Goal: Contribute content: Contribute content

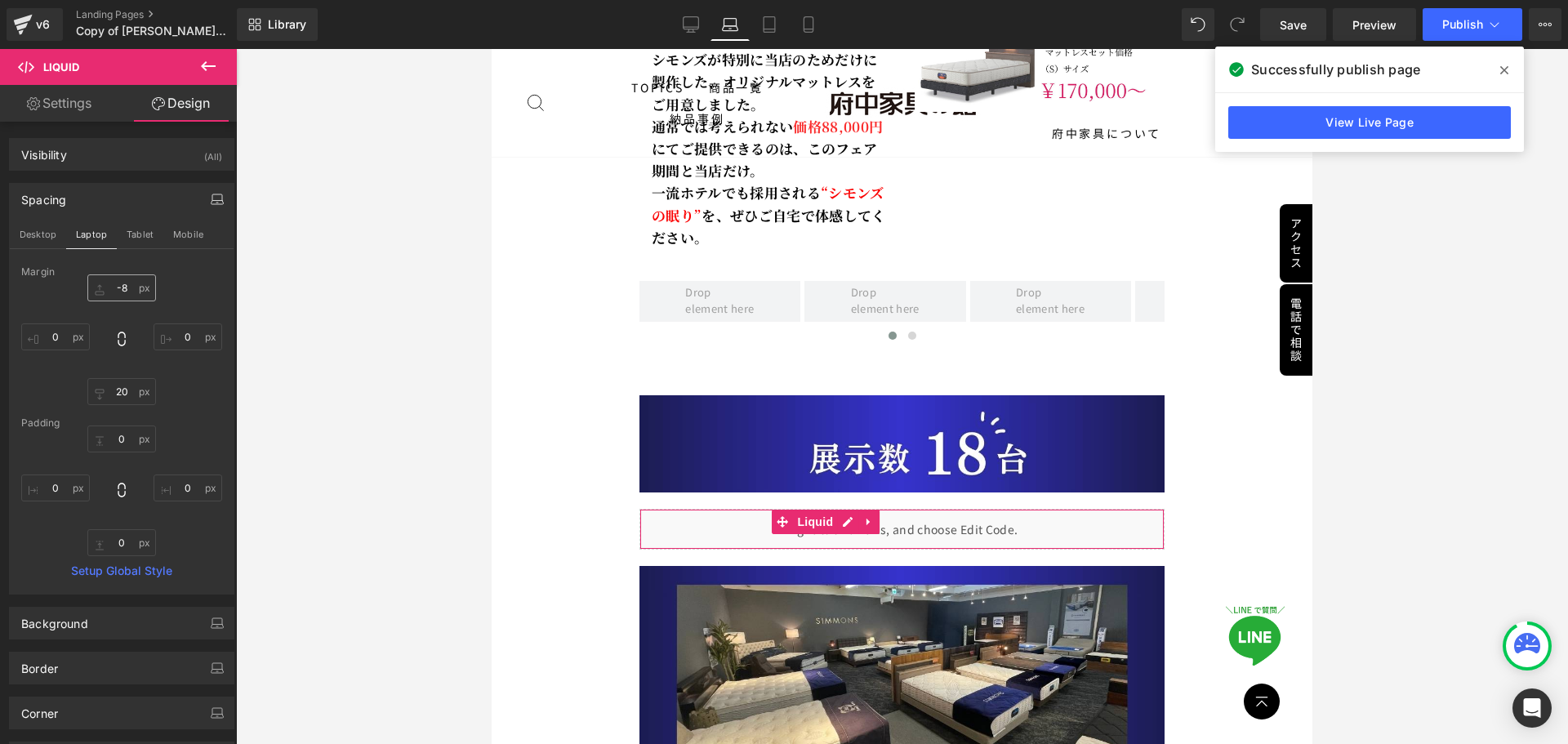
type input "20"
type input "0"
type input "20"
type input "0"
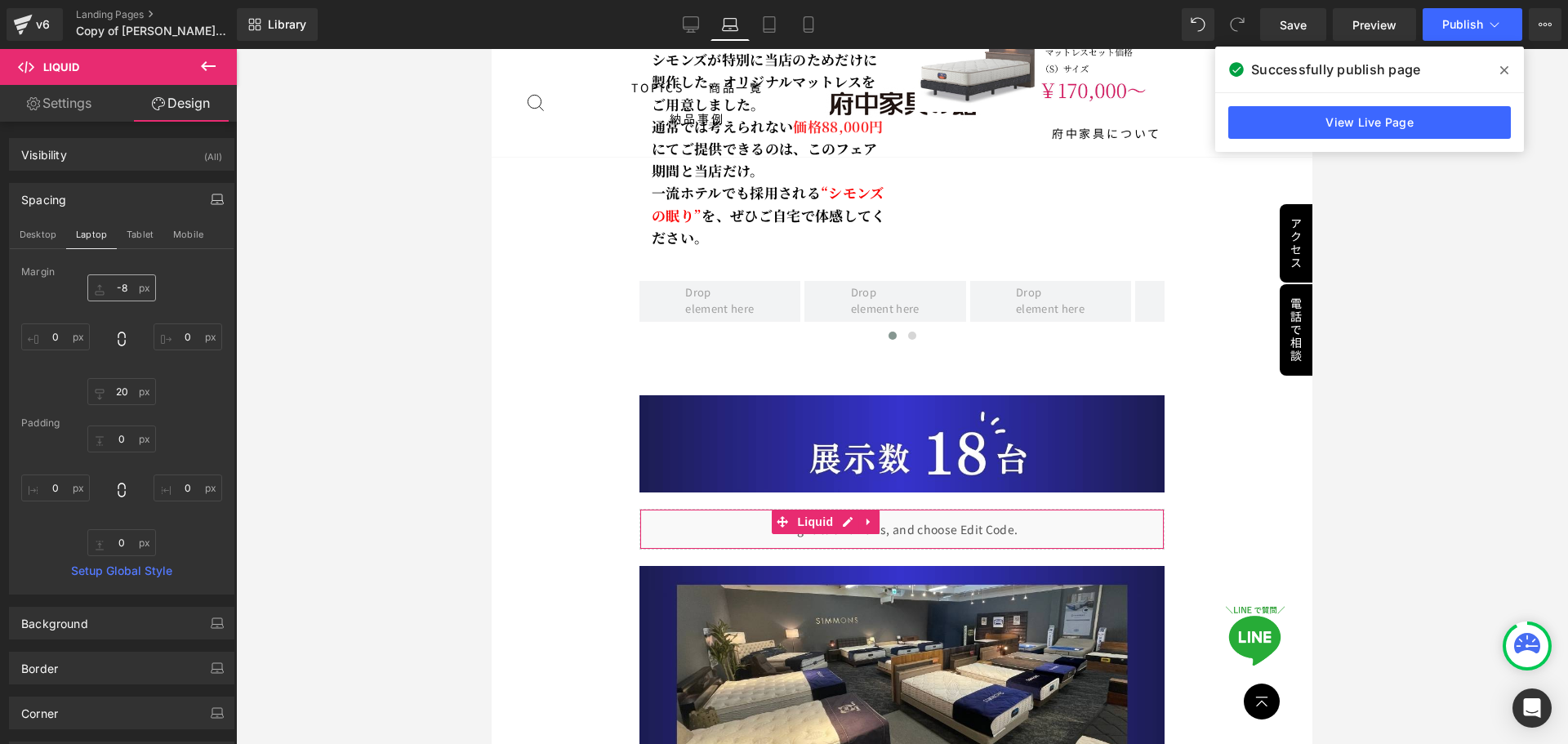
type input "0"
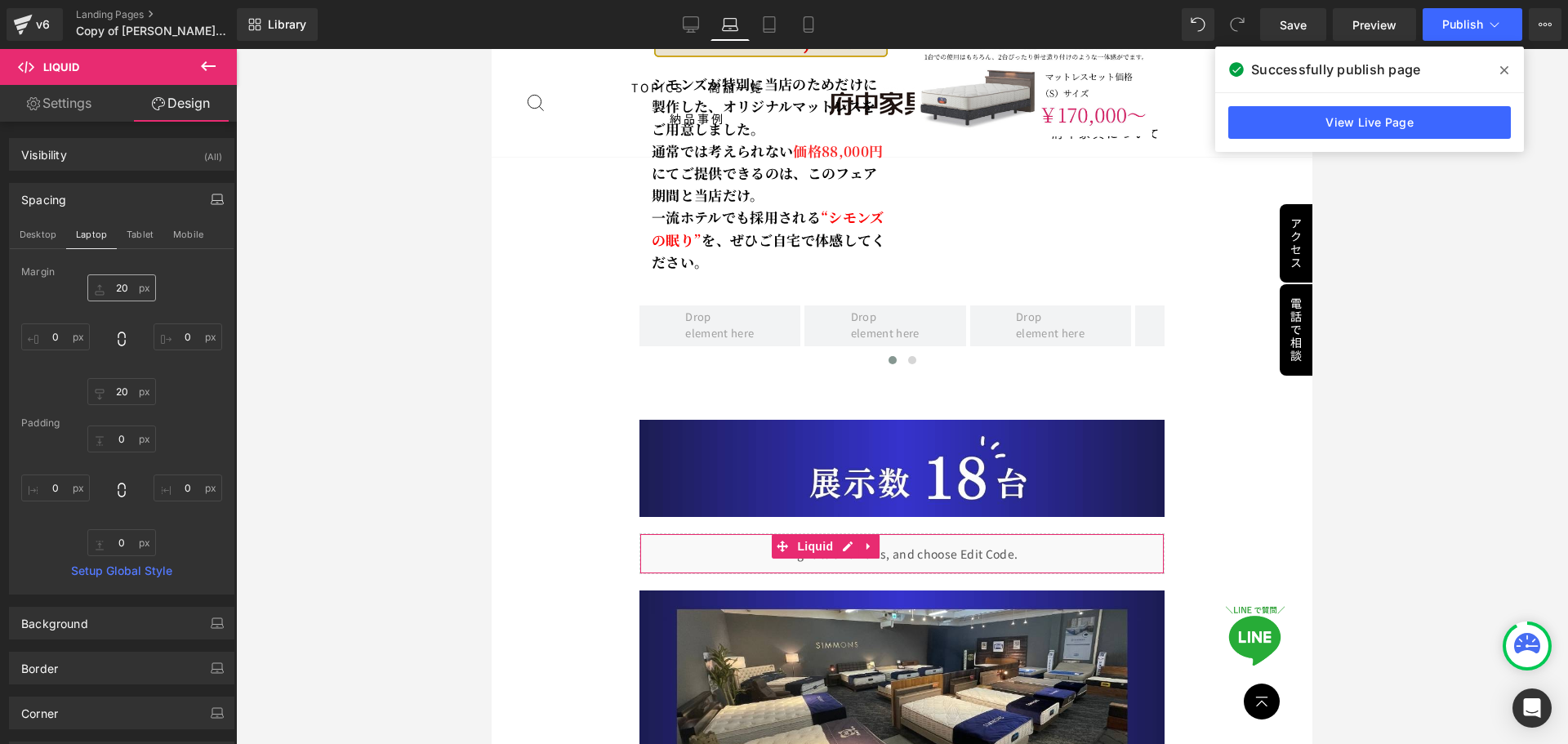
scroll to position [1915, 0]
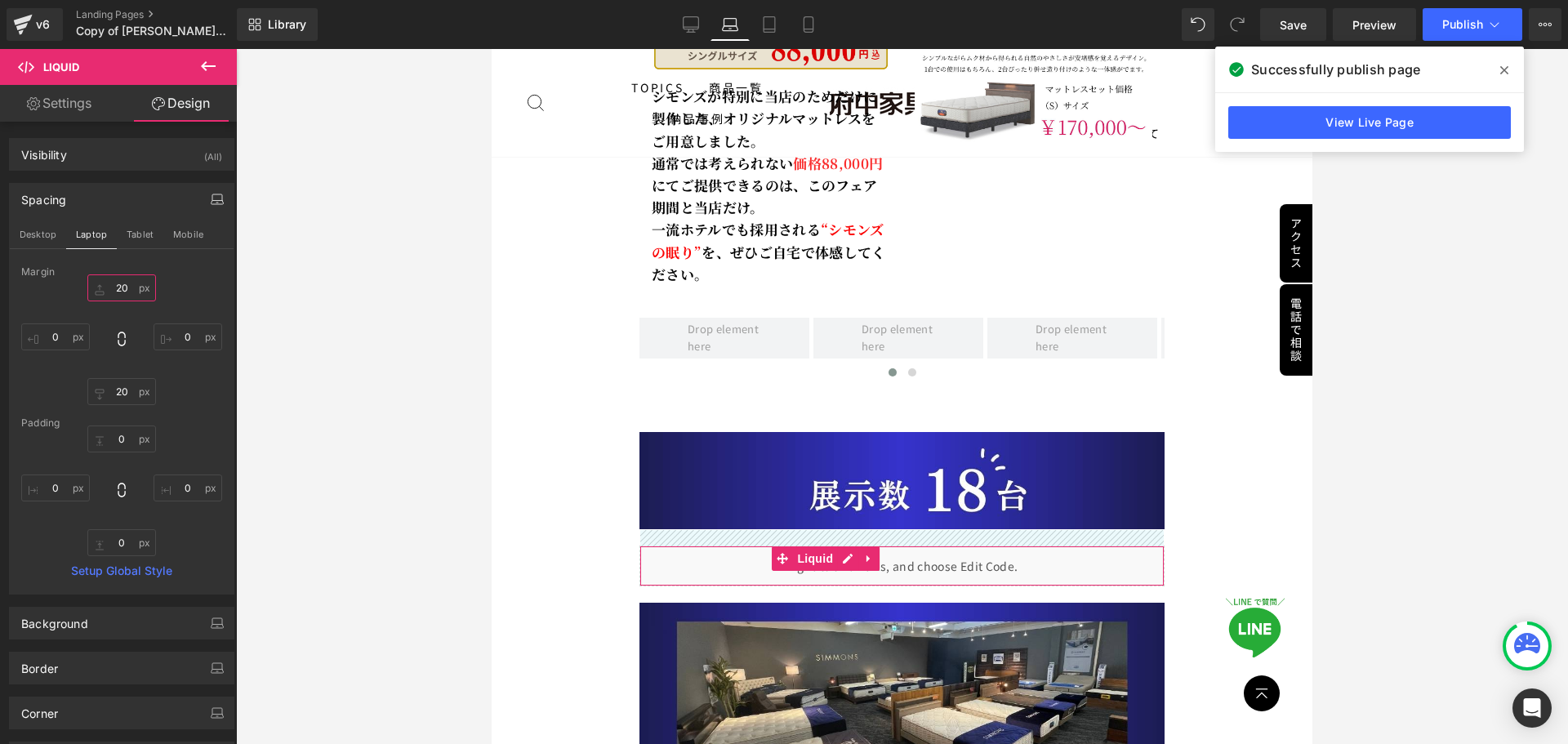
click at [122, 294] on input "20" at bounding box center [121, 287] width 69 height 27
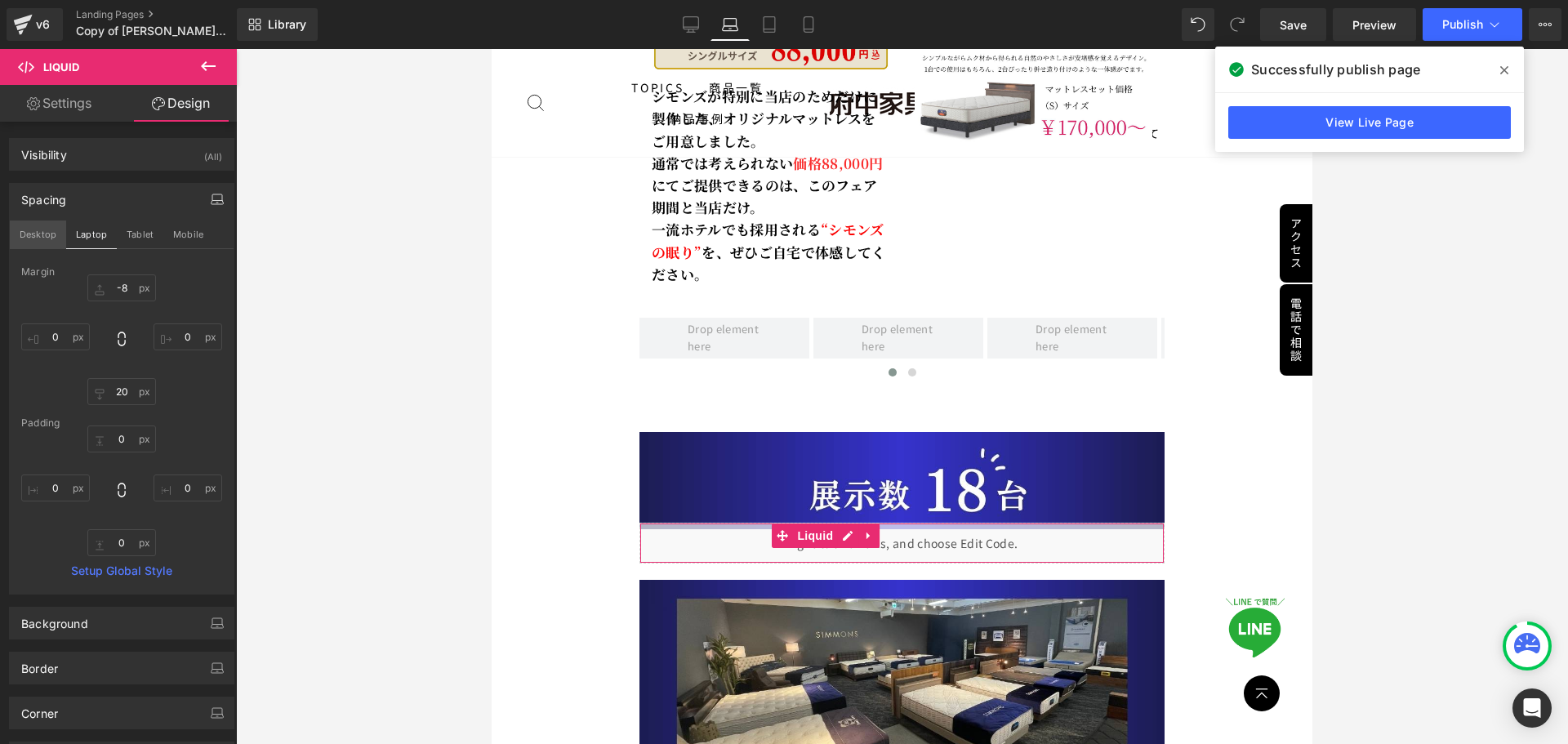
click at [48, 231] on button "Desktop" at bounding box center [38, 234] width 56 height 28
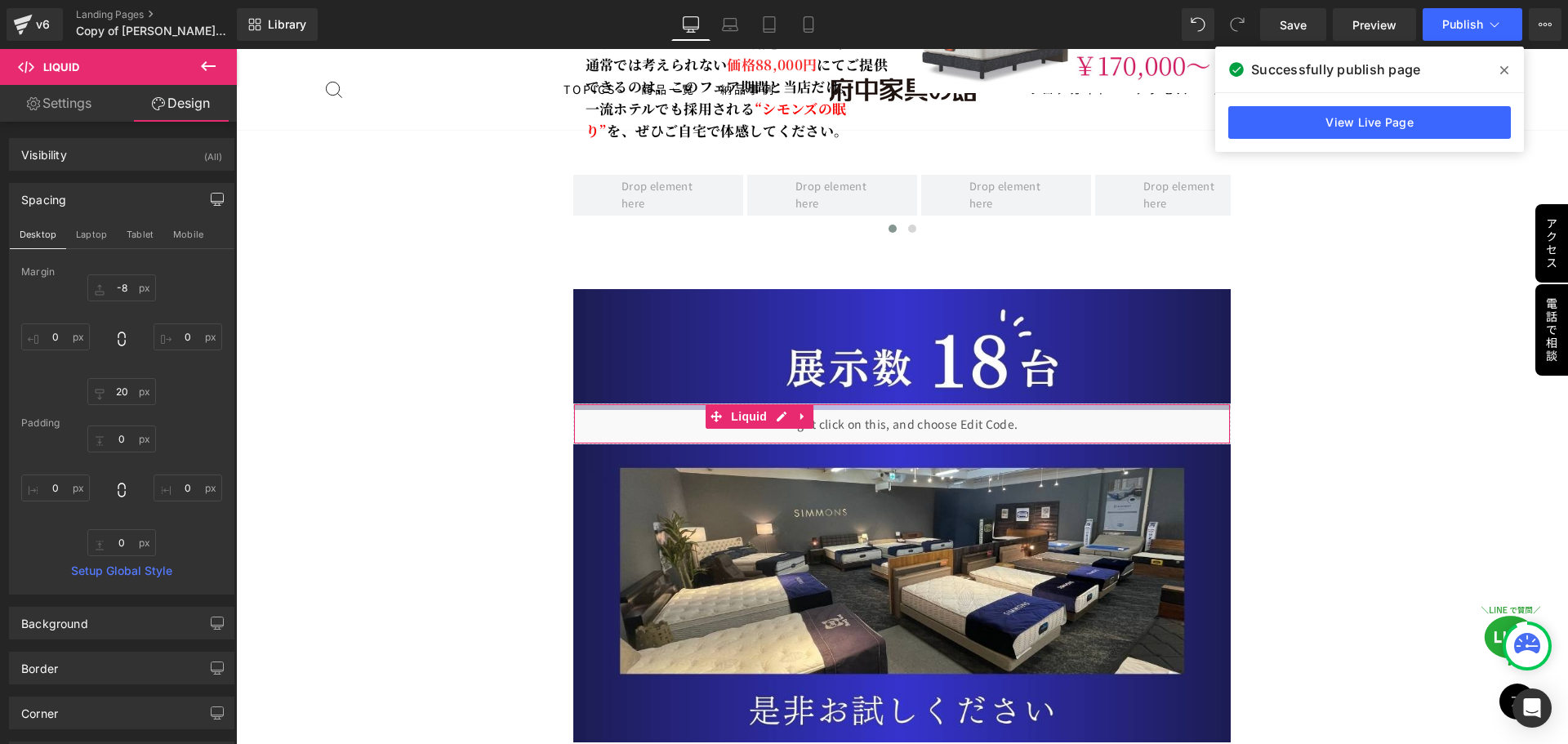
type input "-8"
type input "0"
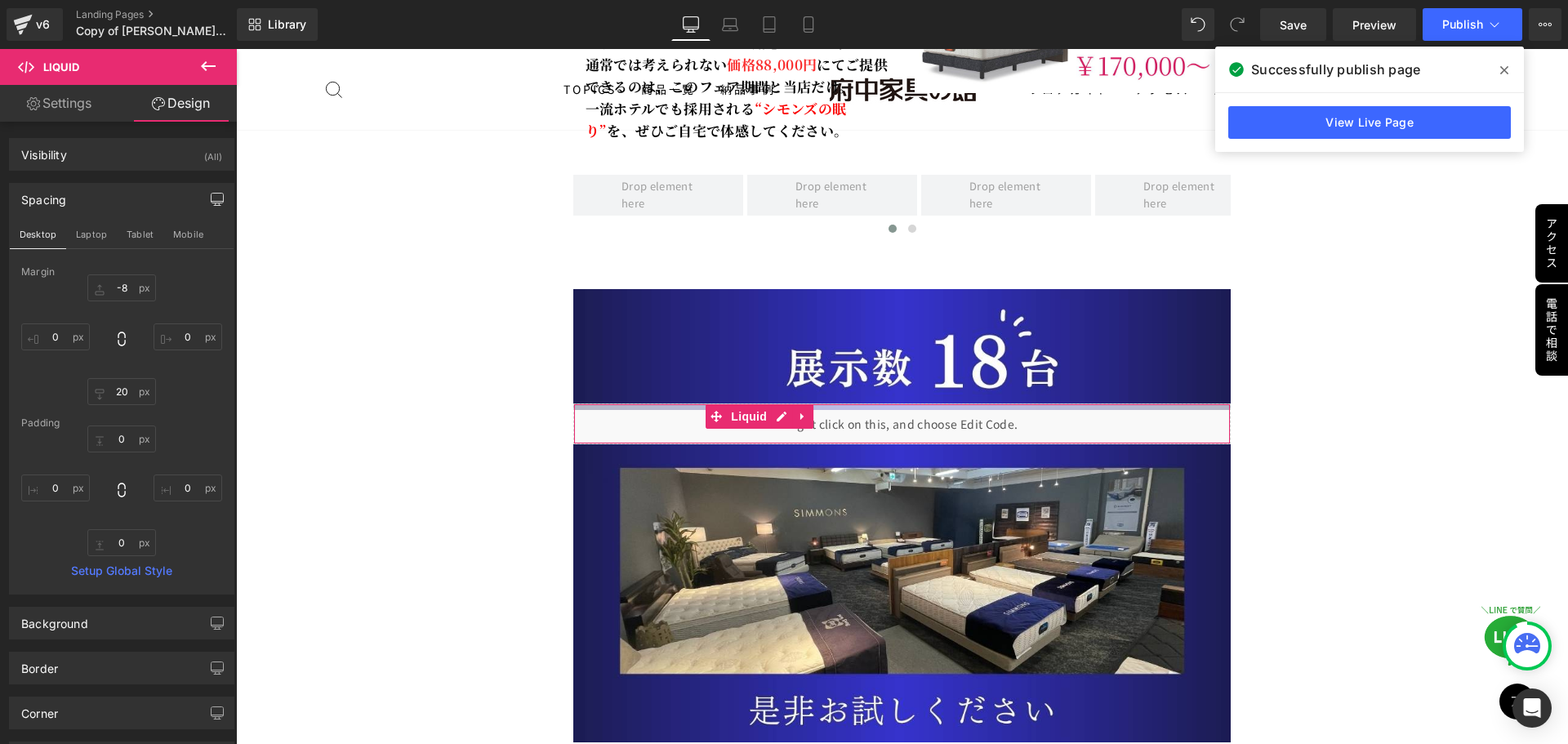
type input "0"
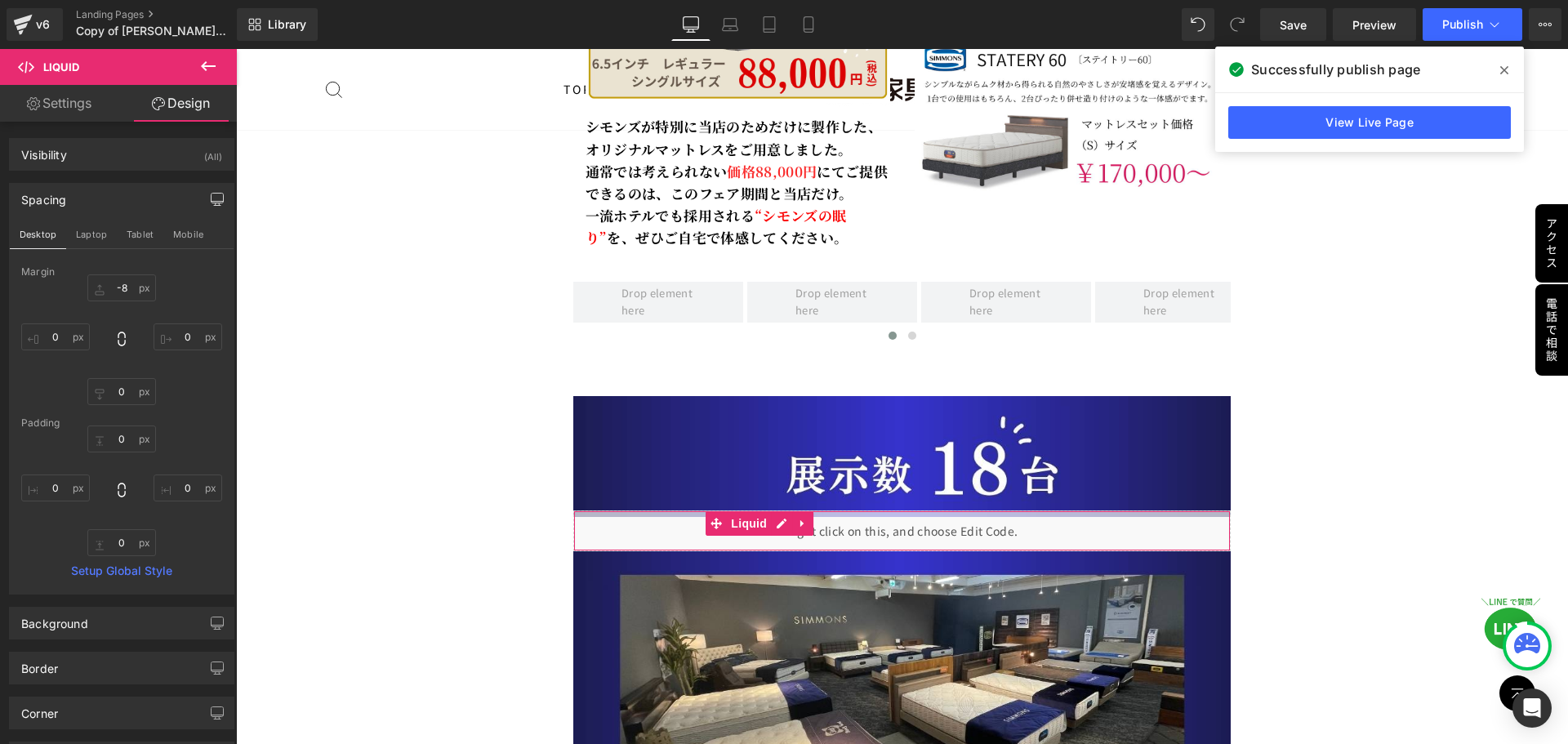
scroll to position [2159, 0]
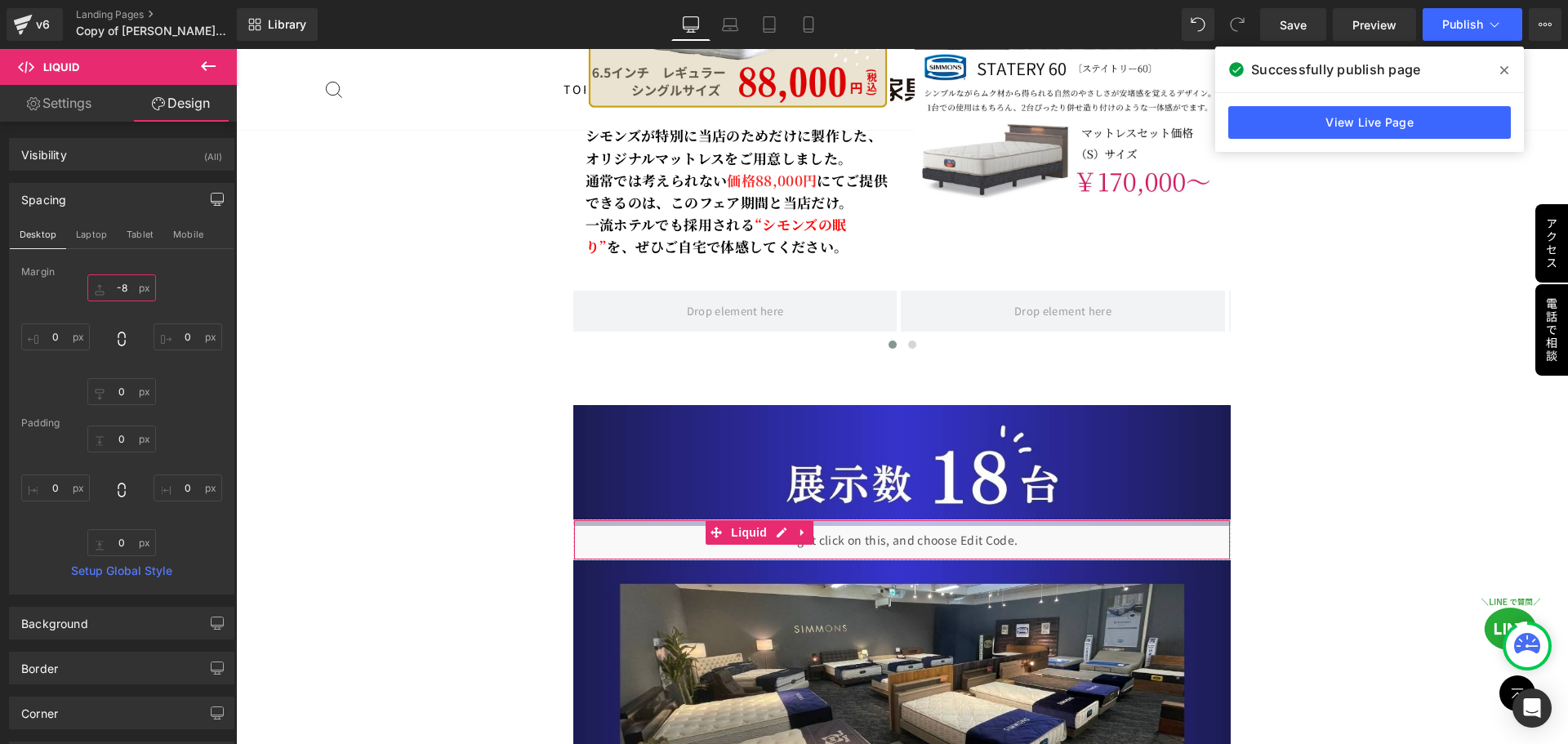
click at [123, 290] on input "-8" at bounding box center [121, 287] width 69 height 27
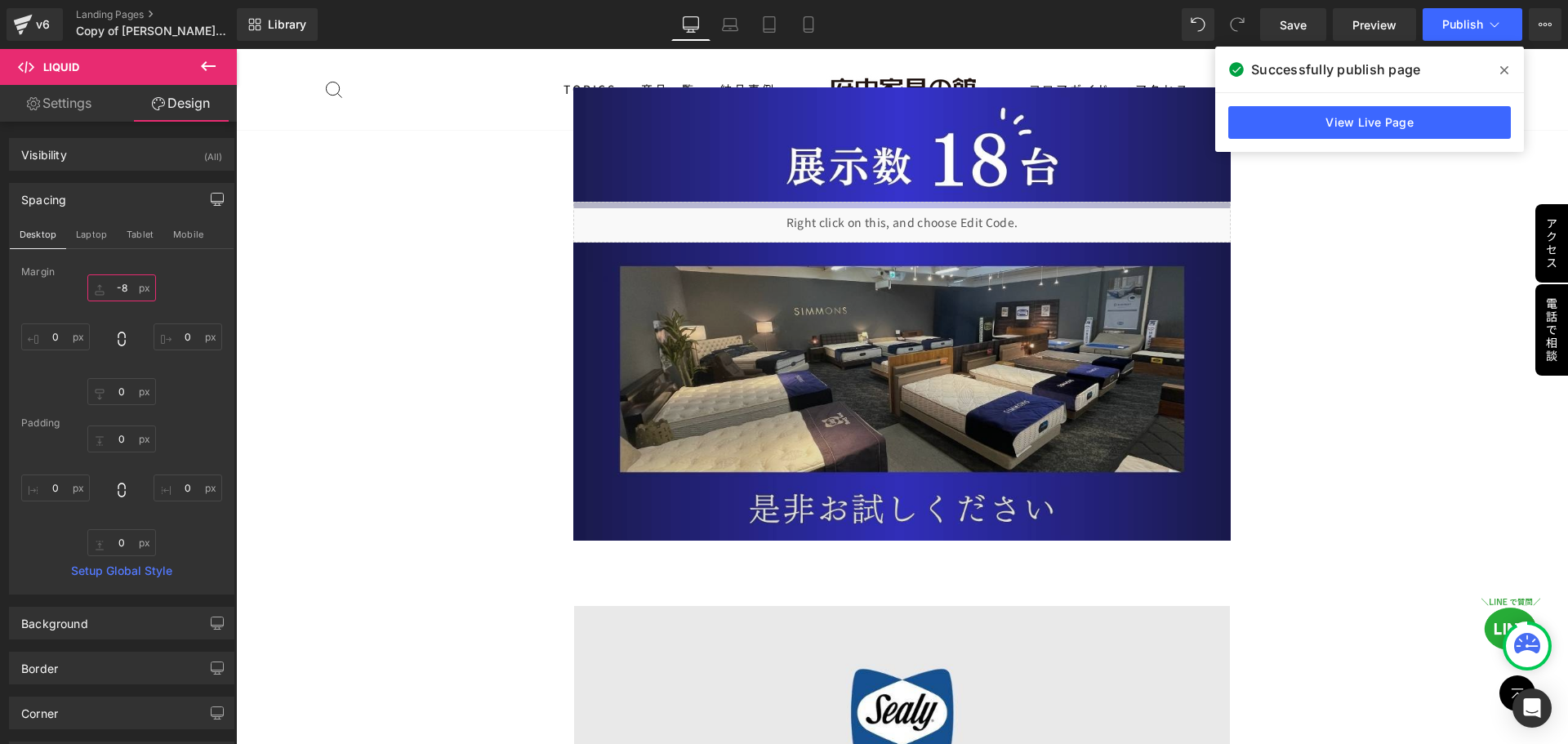
scroll to position [2486, 0]
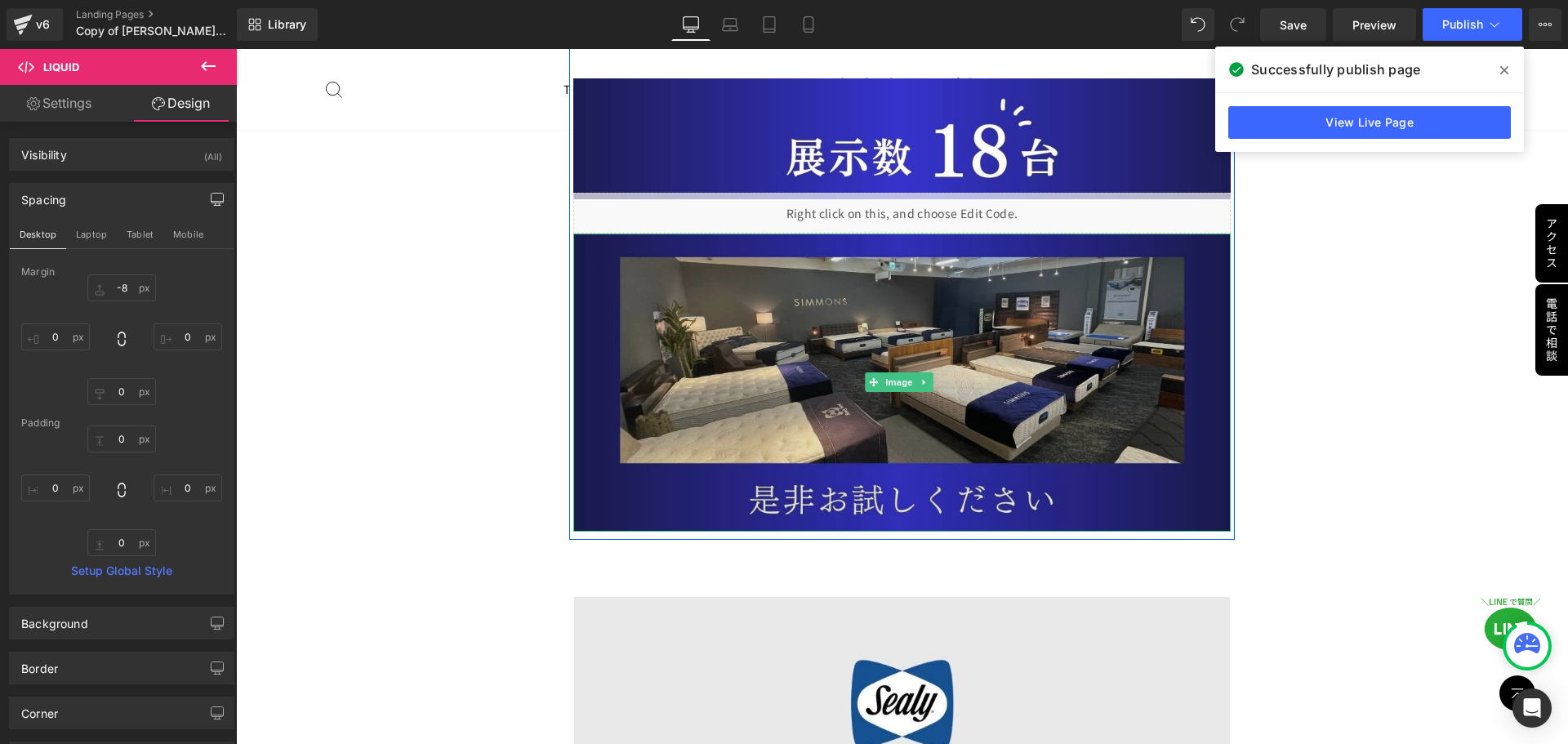
click at [915, 346] on img at bounding box center [902, 383] width 658 height 298
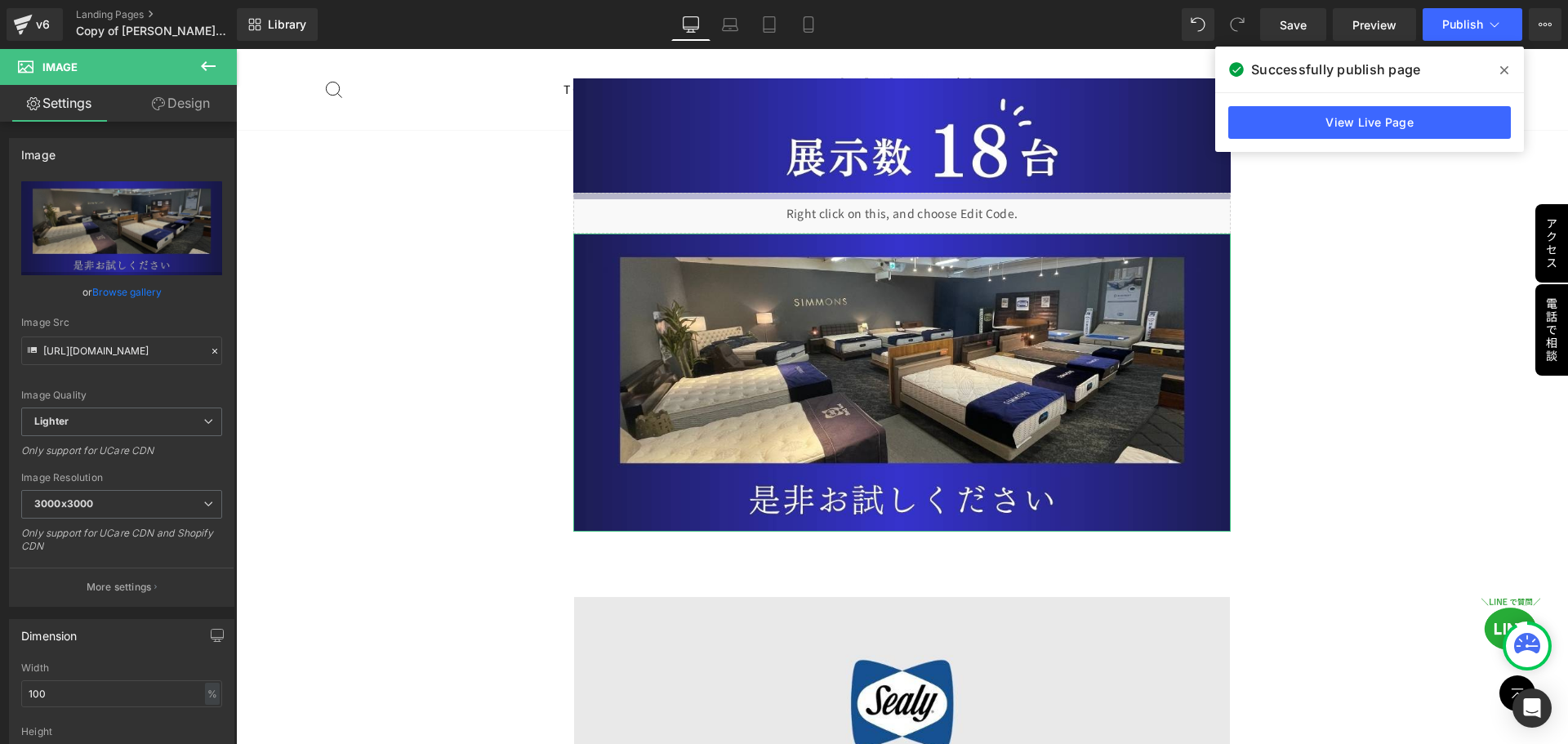
click at [196, 99] on link "Design" at bounding box center [181, 104] width 118 height 37
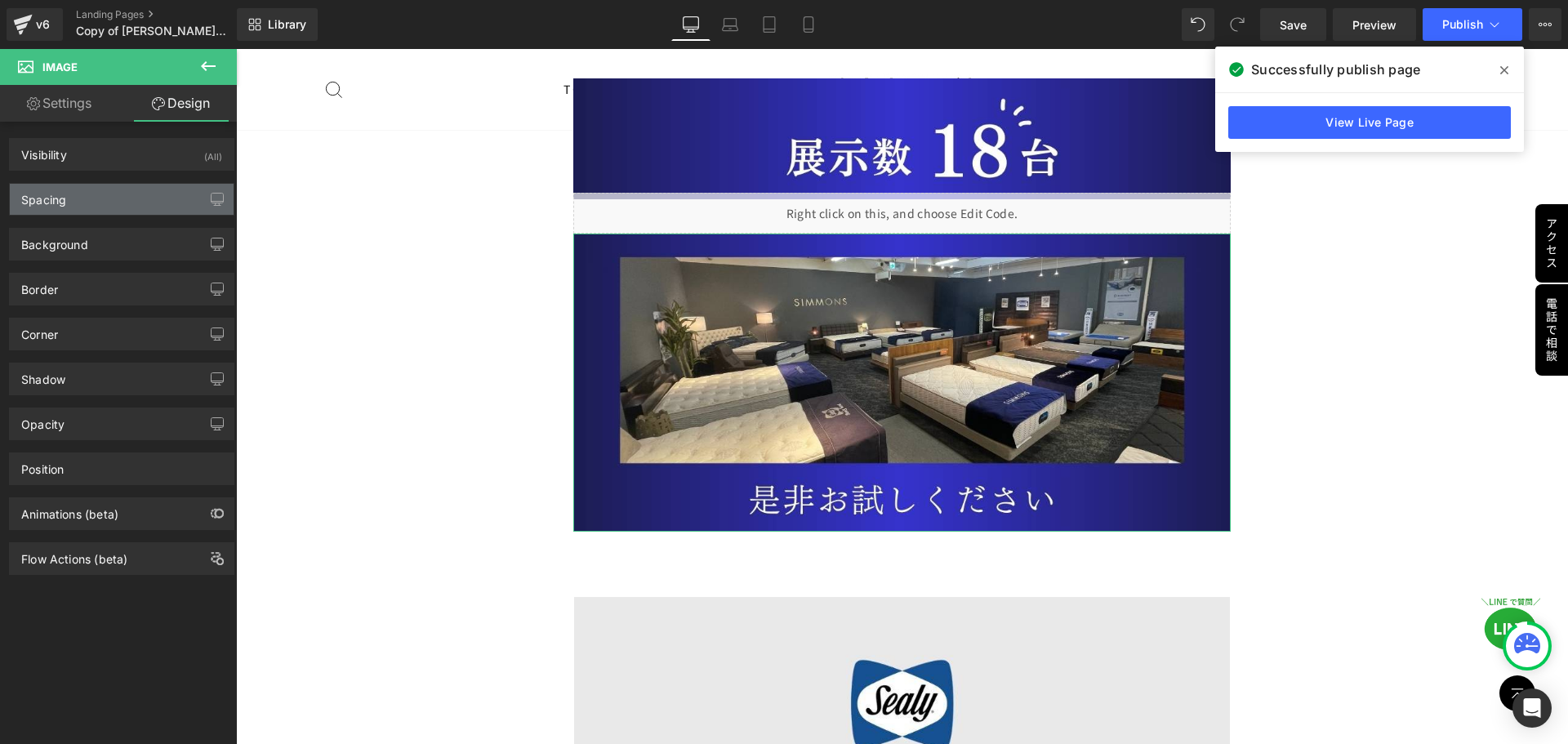
click at [109, 197] on div "Spacing" at bounding box center [122, 199] width 224 height 31
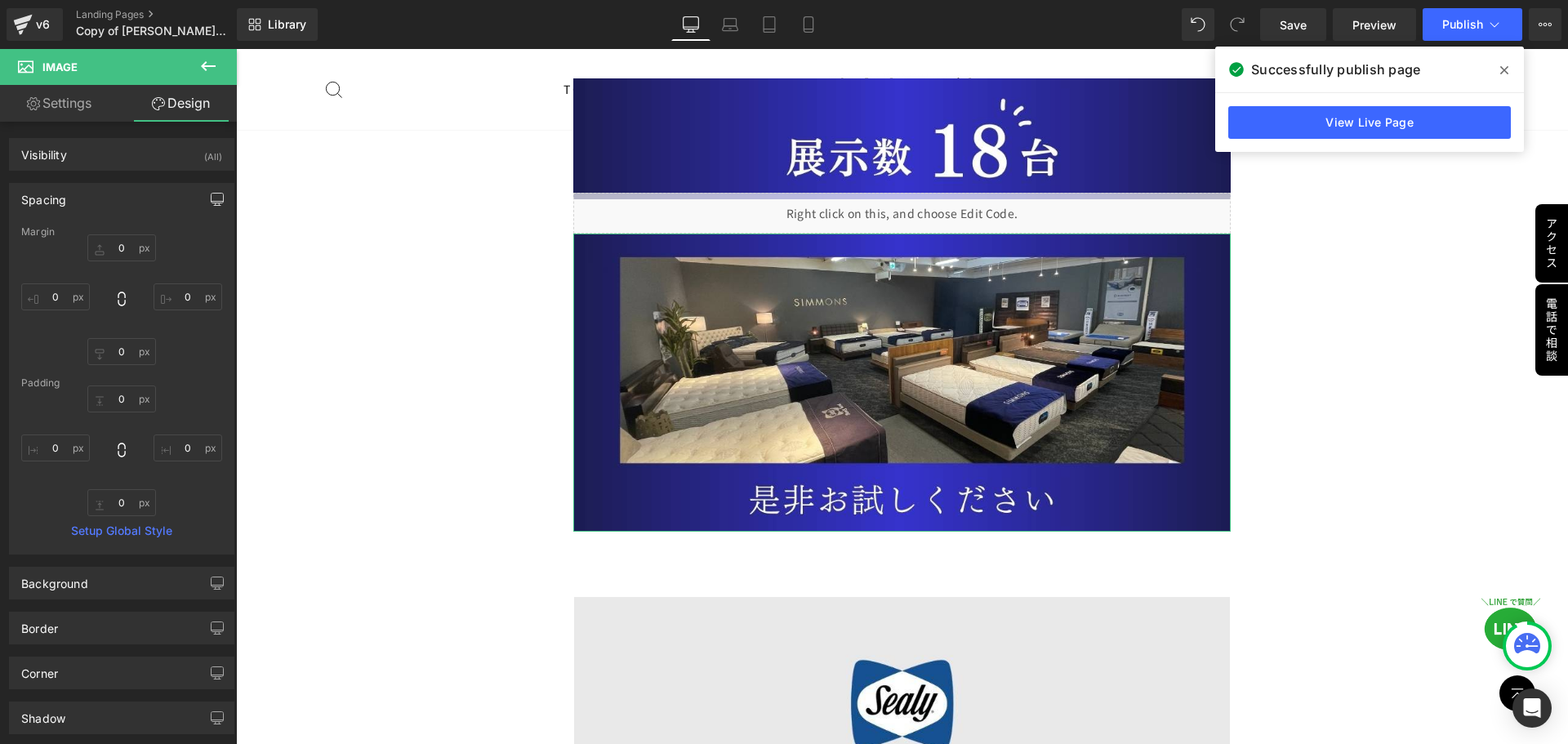
click at [204, 197] on button "button" at bounding box center [217, 199] width 26 height 31
click at [104, 233] on button "Laptop" at bounding box center [91, 234] width 50 height 28
type input "0"
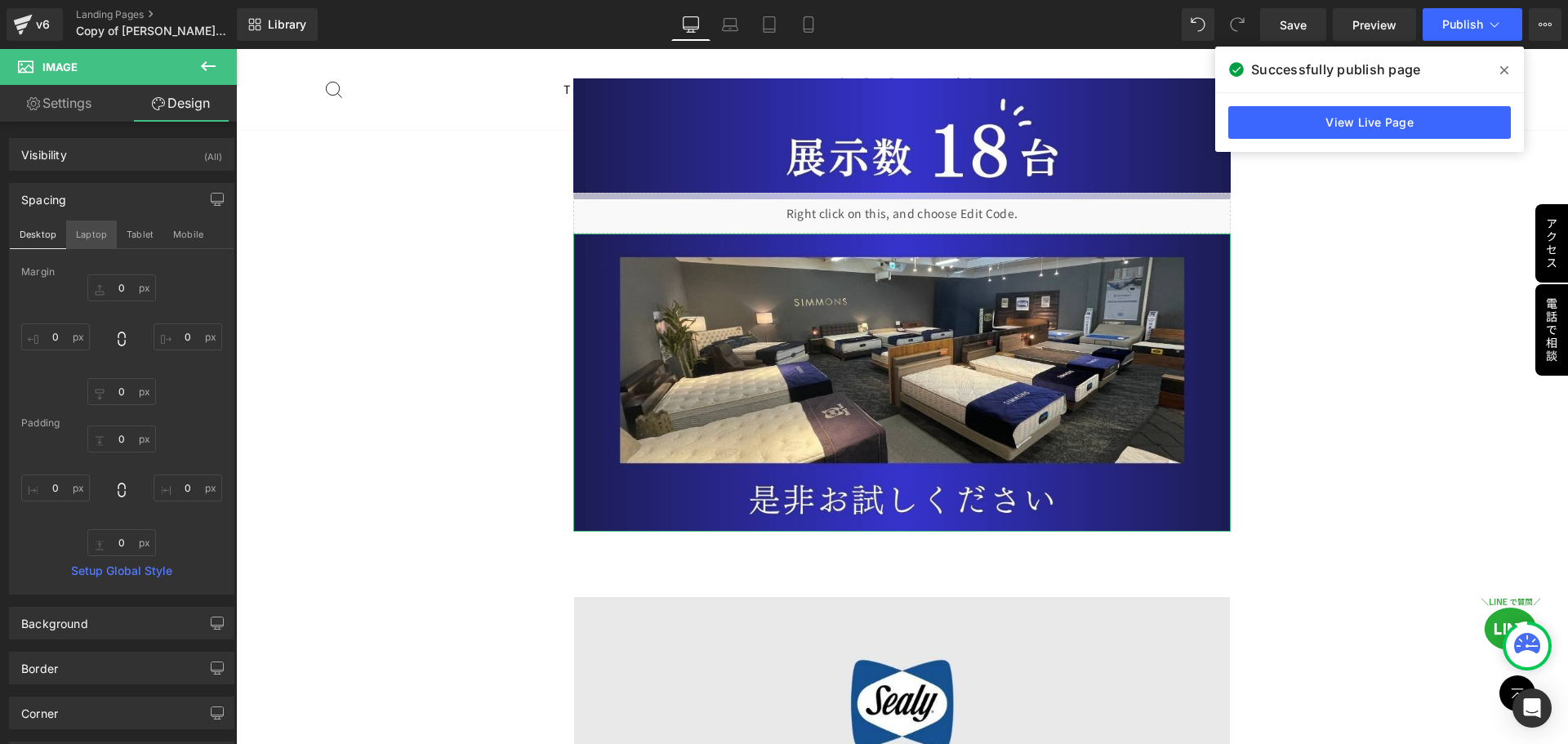
type input "0"
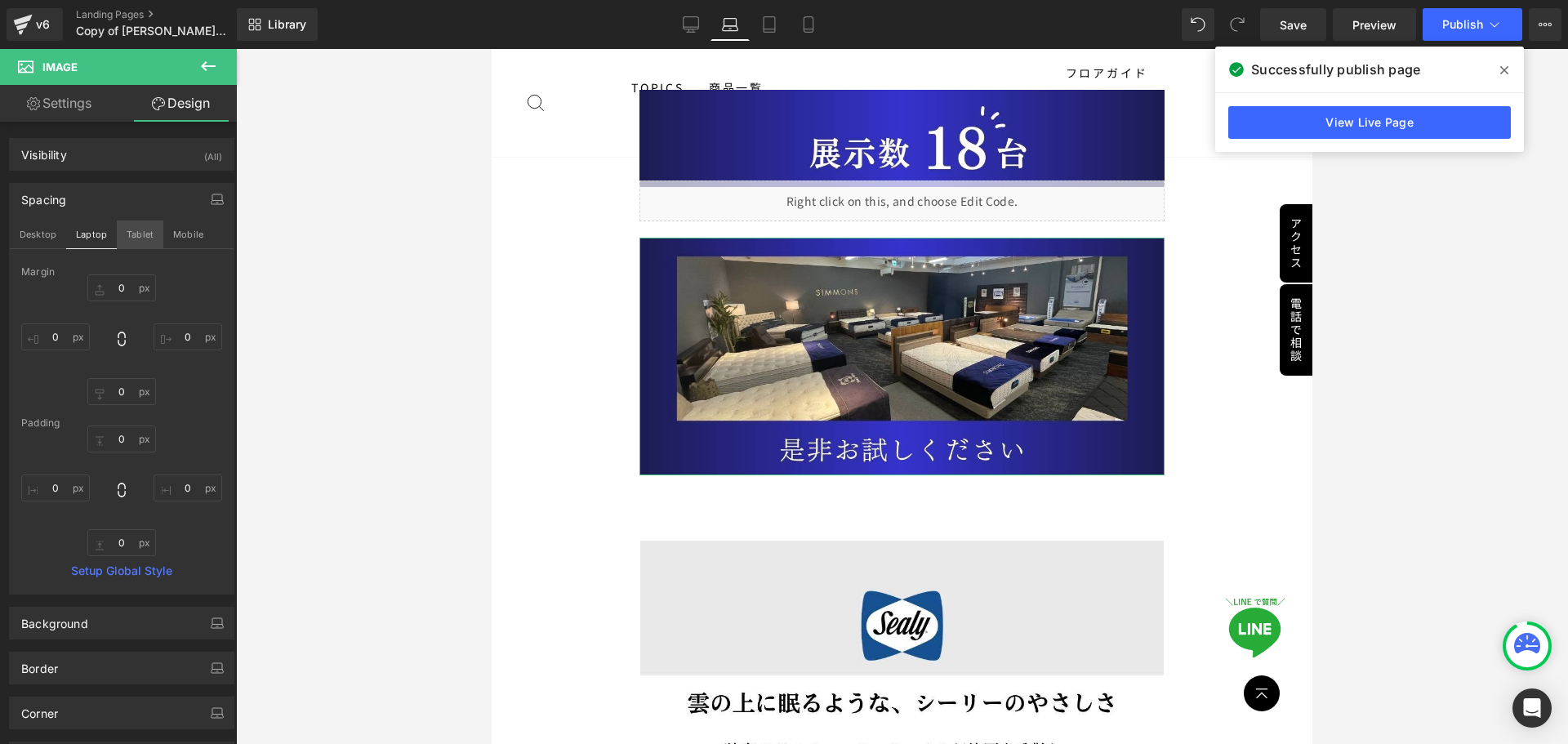
click at [149, 234] on button "Tablet" at bounding box center [139, 234] width 47 height 28
type input "0"
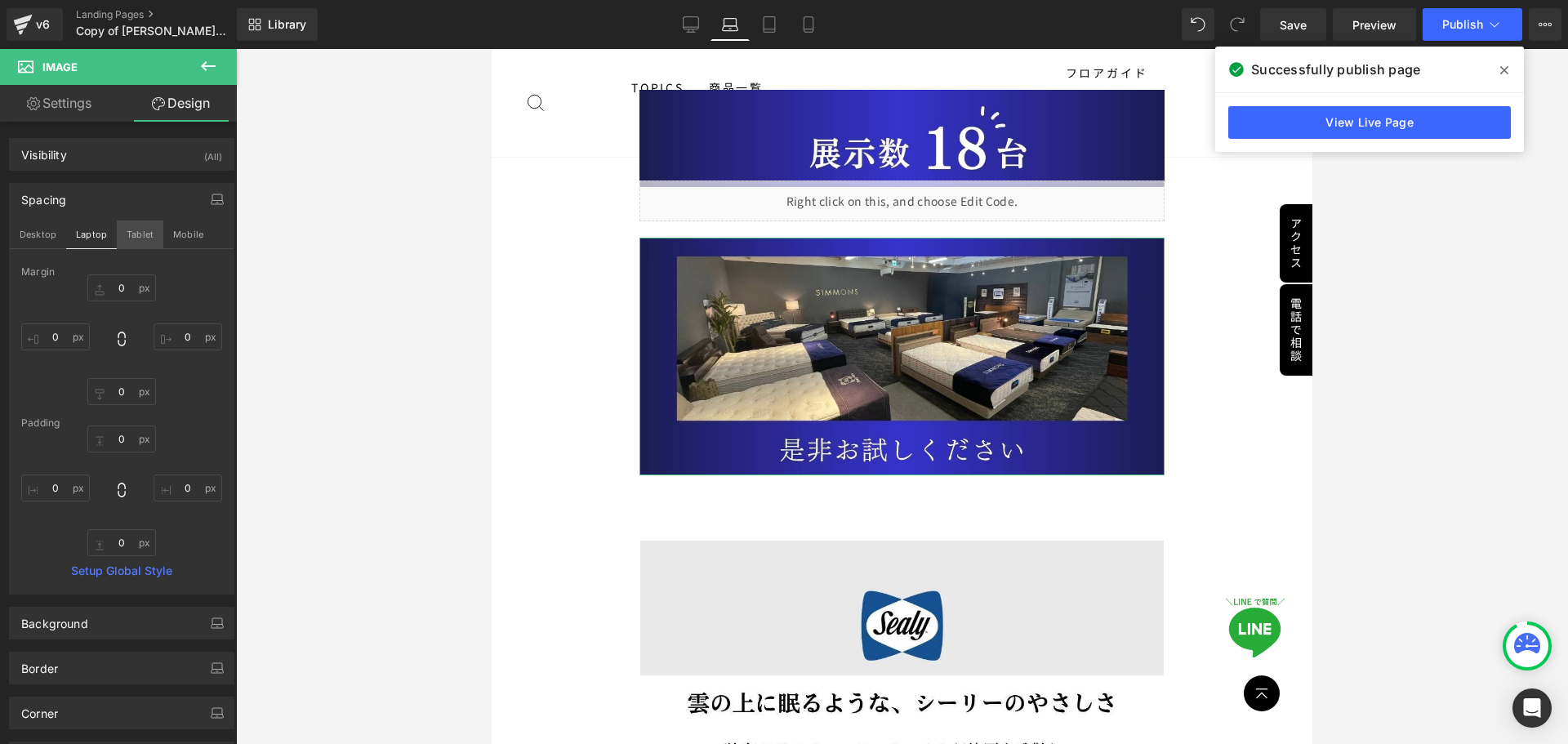
type input "0"
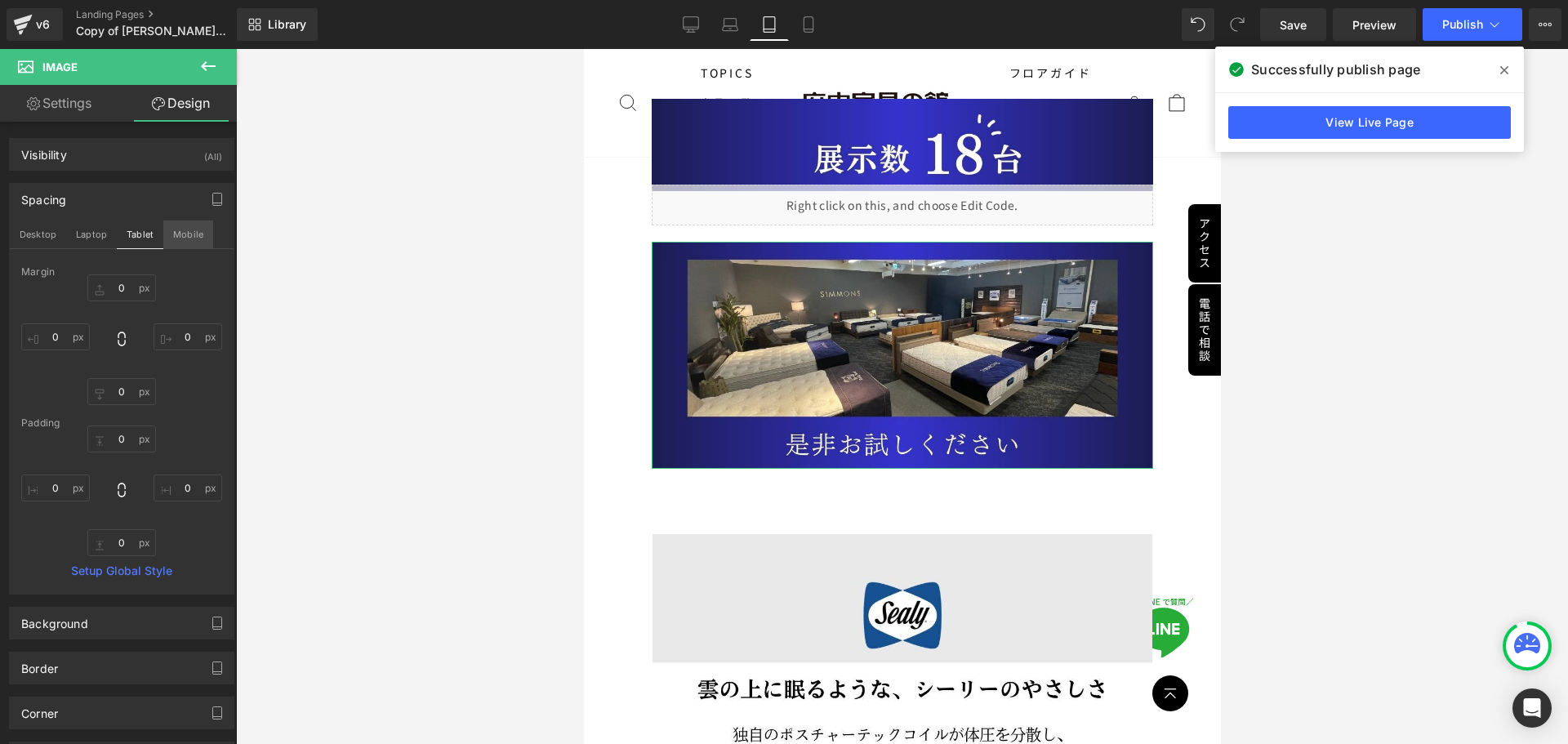
click at [182, 239] on button "Mobile" at bounding box center [188, 234] width 50 height 28
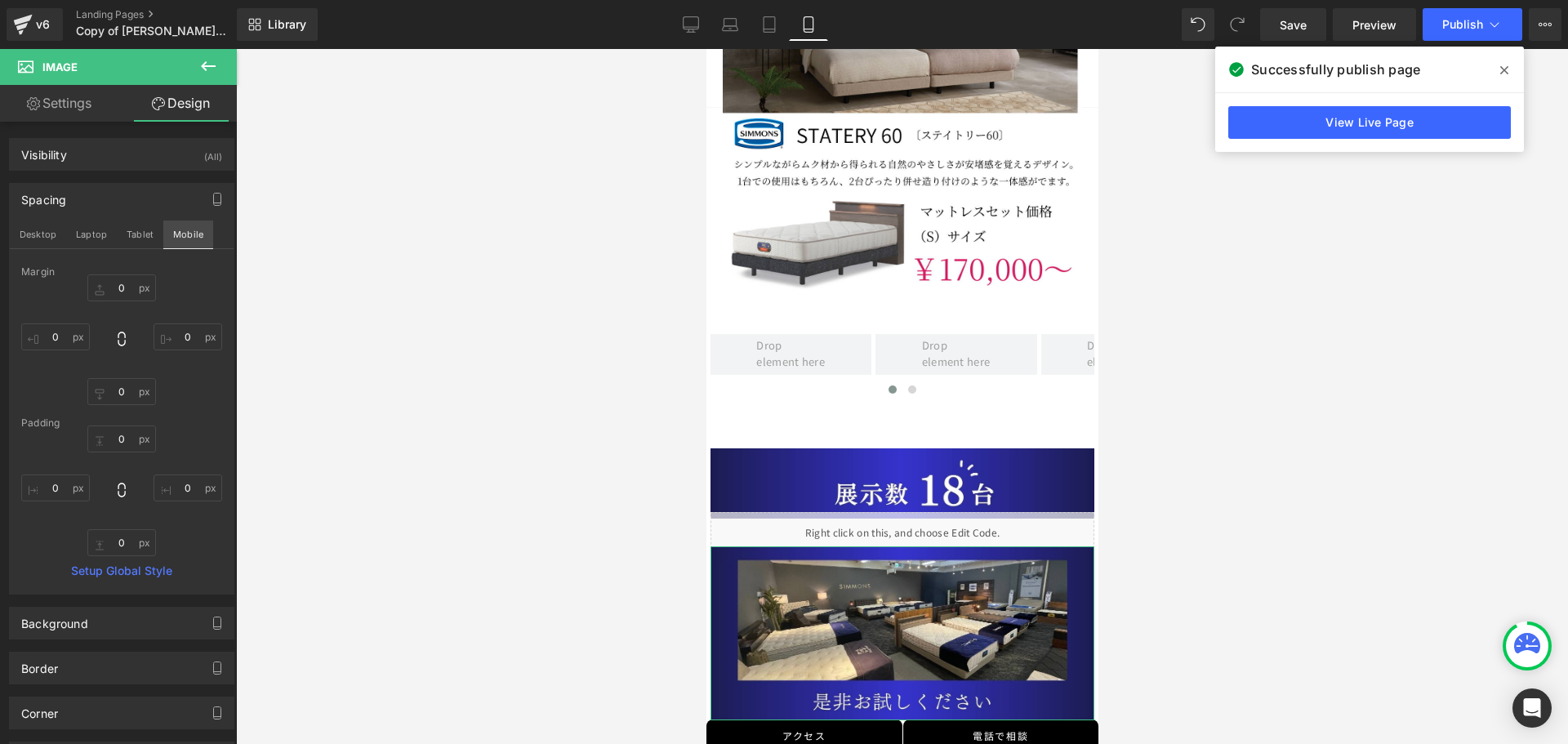
type input "-8"
type input "0"
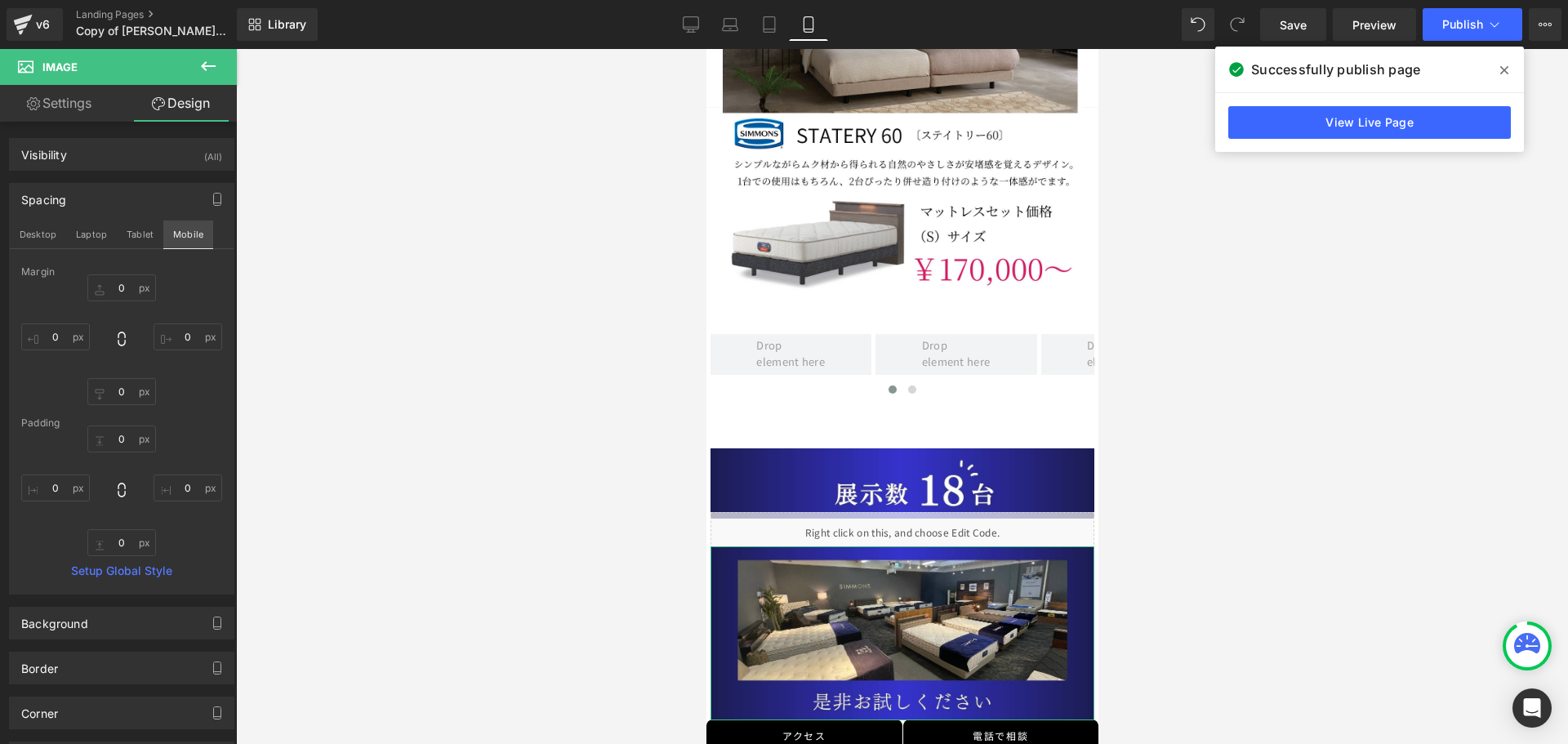
type input "0"
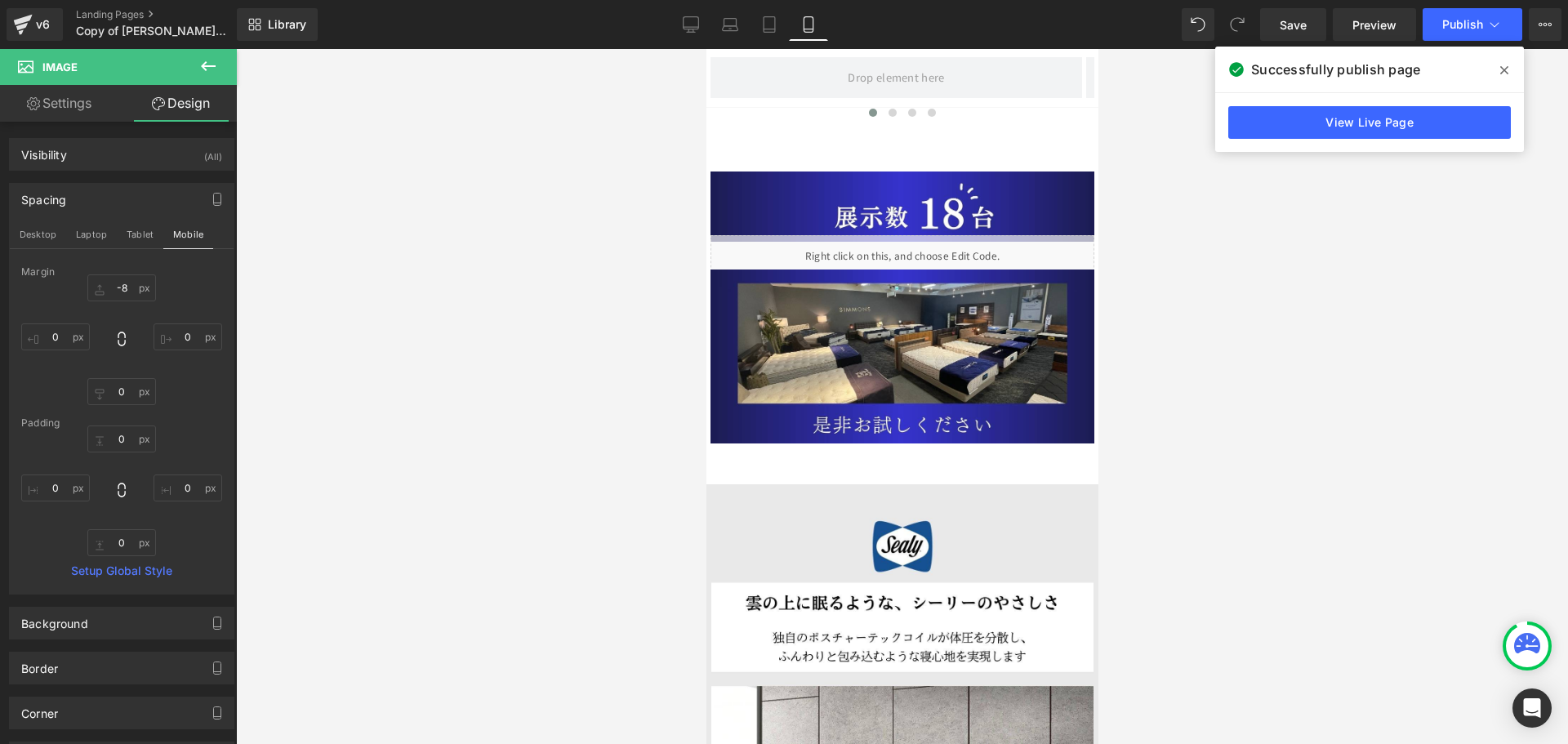
click at [317, 340] on div at bounding box center [901, 396] width 1331 height 695
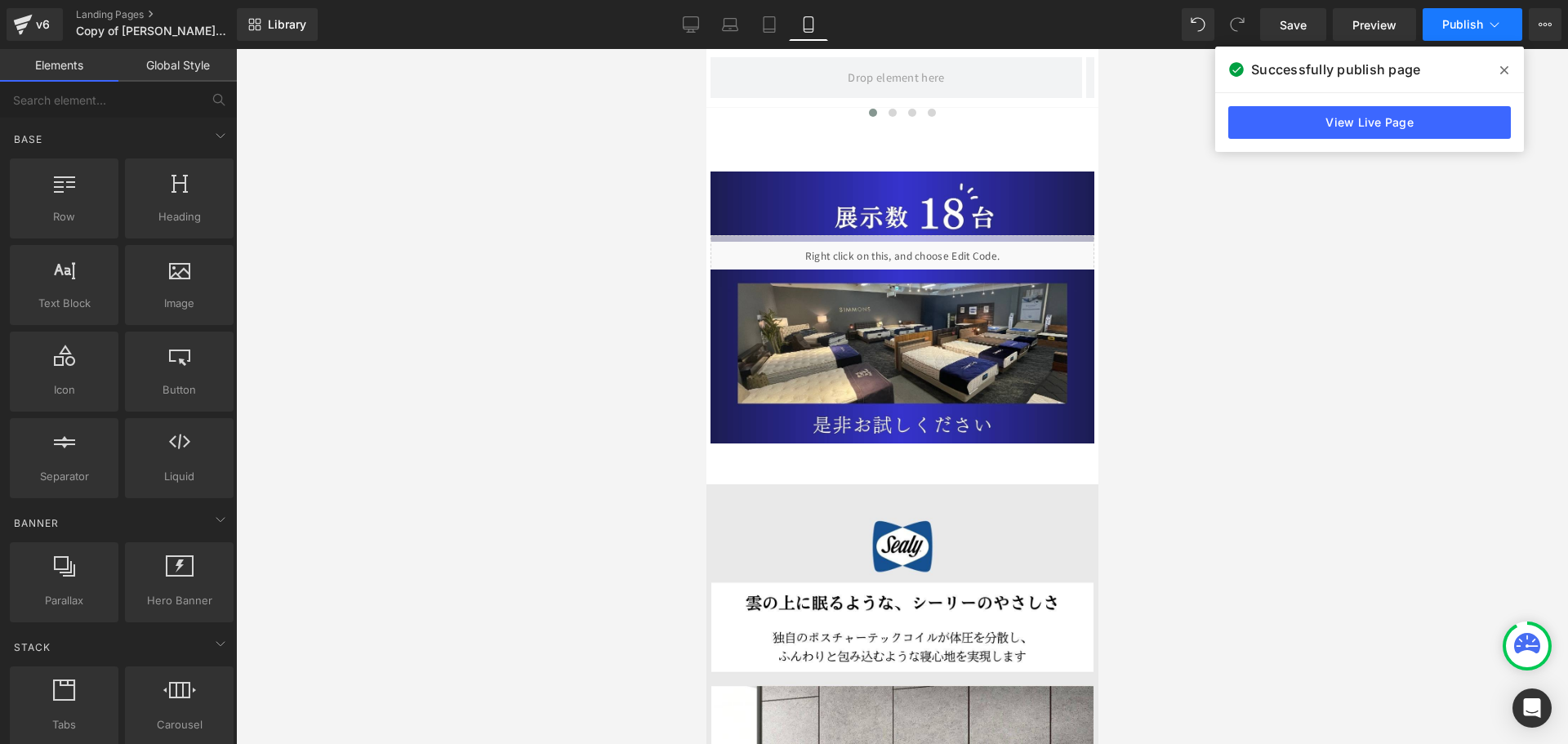
click at [1459, 26] on span "Publish" at bounding box center [1463, 25] width 41 height 13
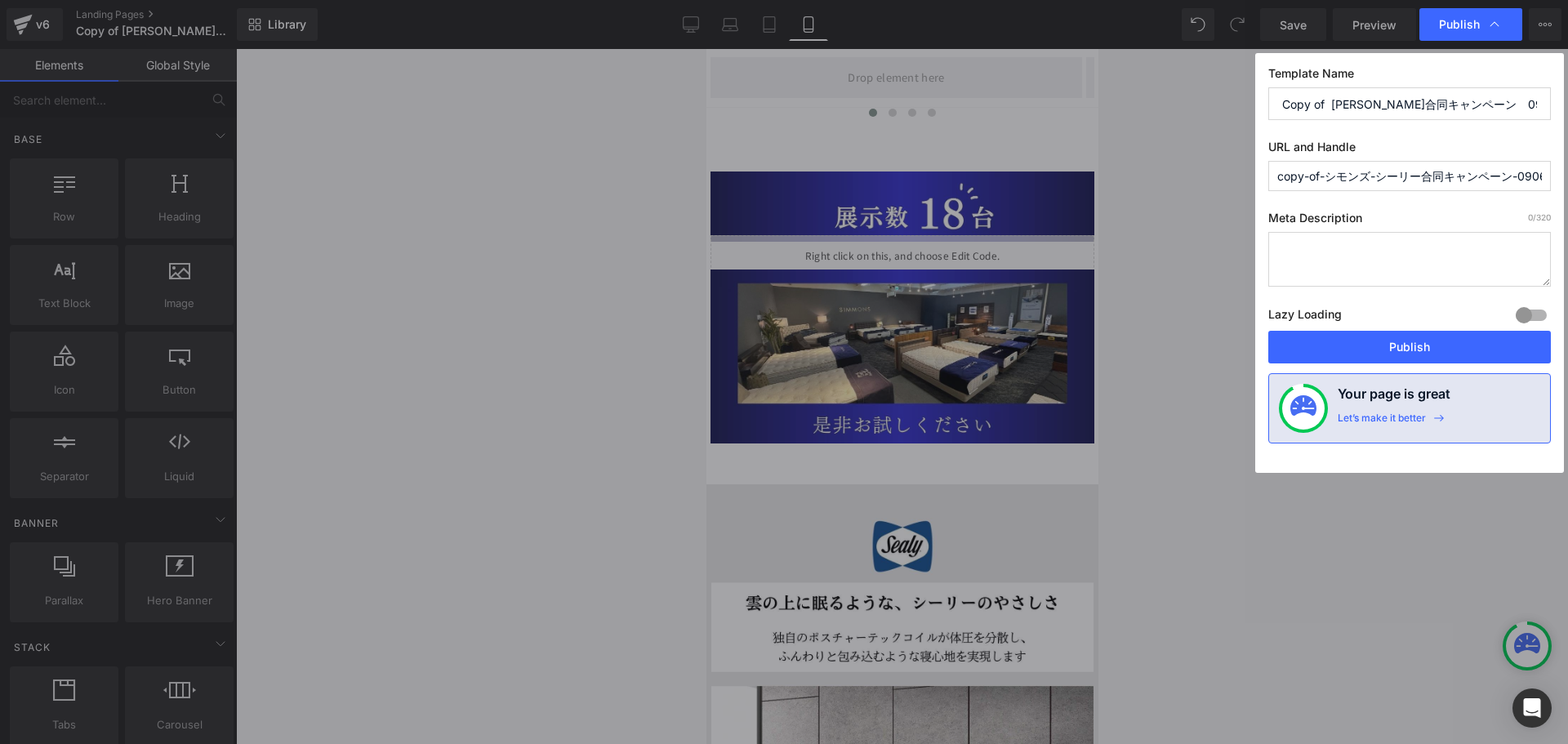
drag, startPoint x: 1453, startPoint y: 347, endPoint x: 1149, endPoint y: 339, distance: 304.1
click at [1449, 347] on button "Publish" at bounding box center [1409, 348] width 282 height 33
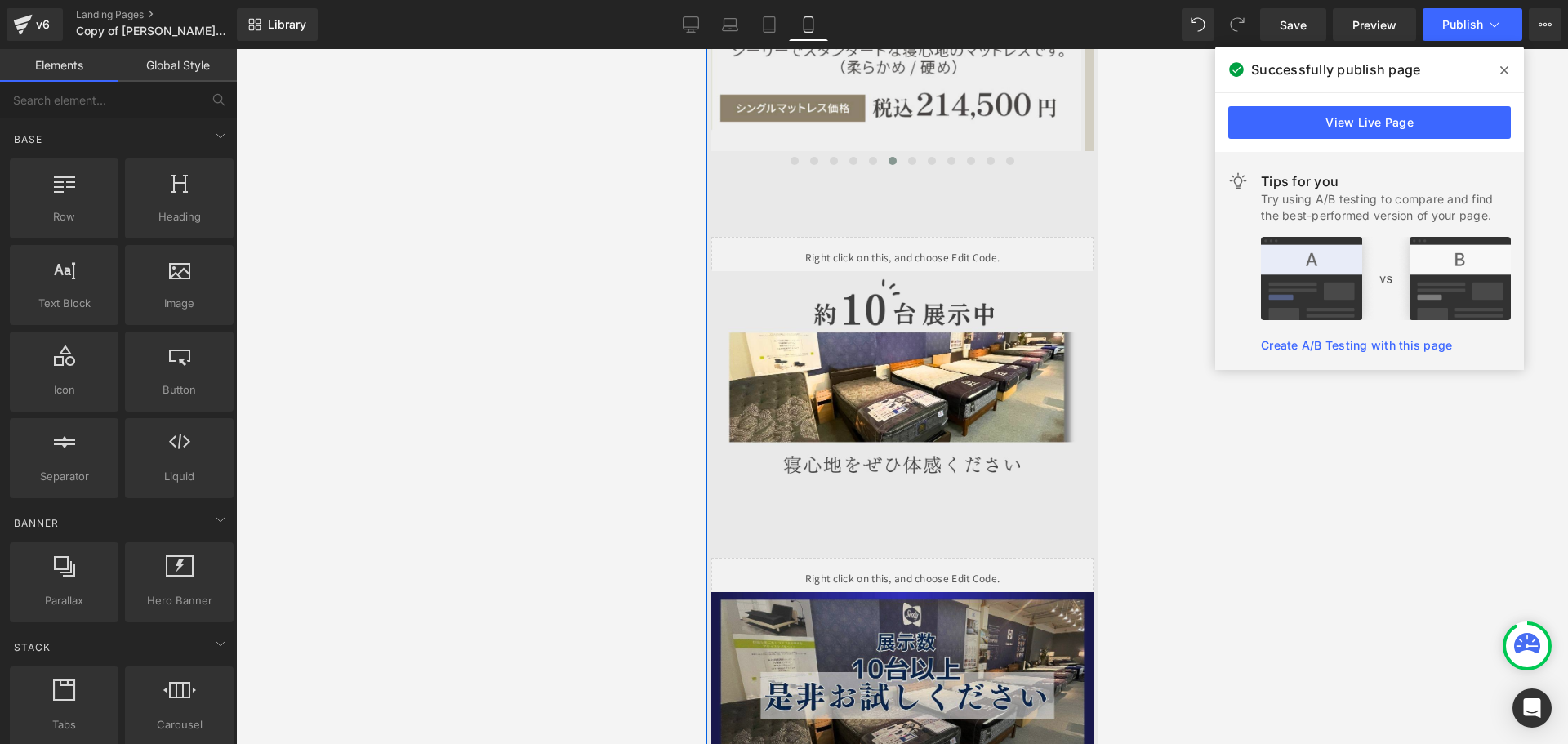
scroll to position [3814, 0]
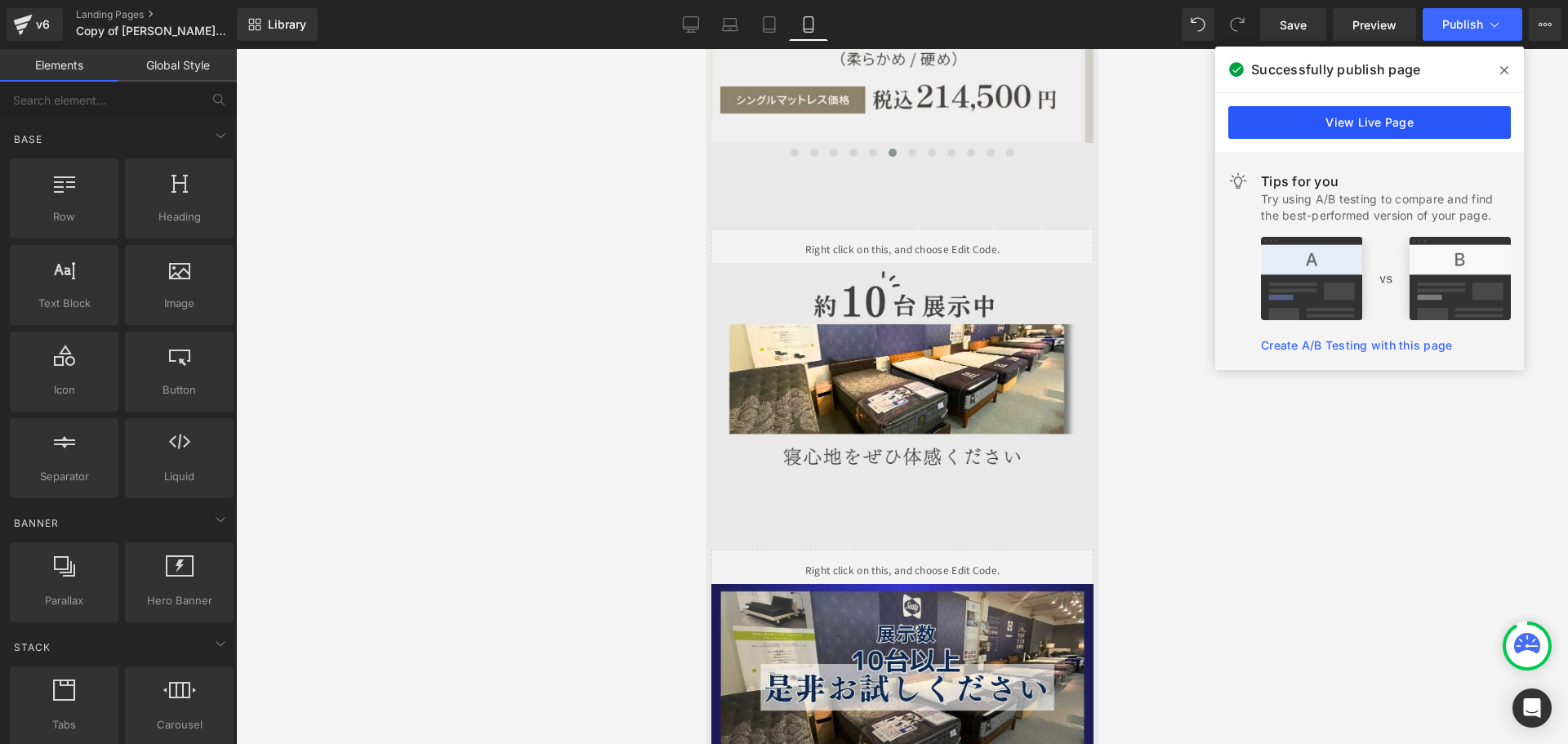
click at [1383, 116] on link "View Live Page" at bounding box center [1369, 123] width 282 height 33
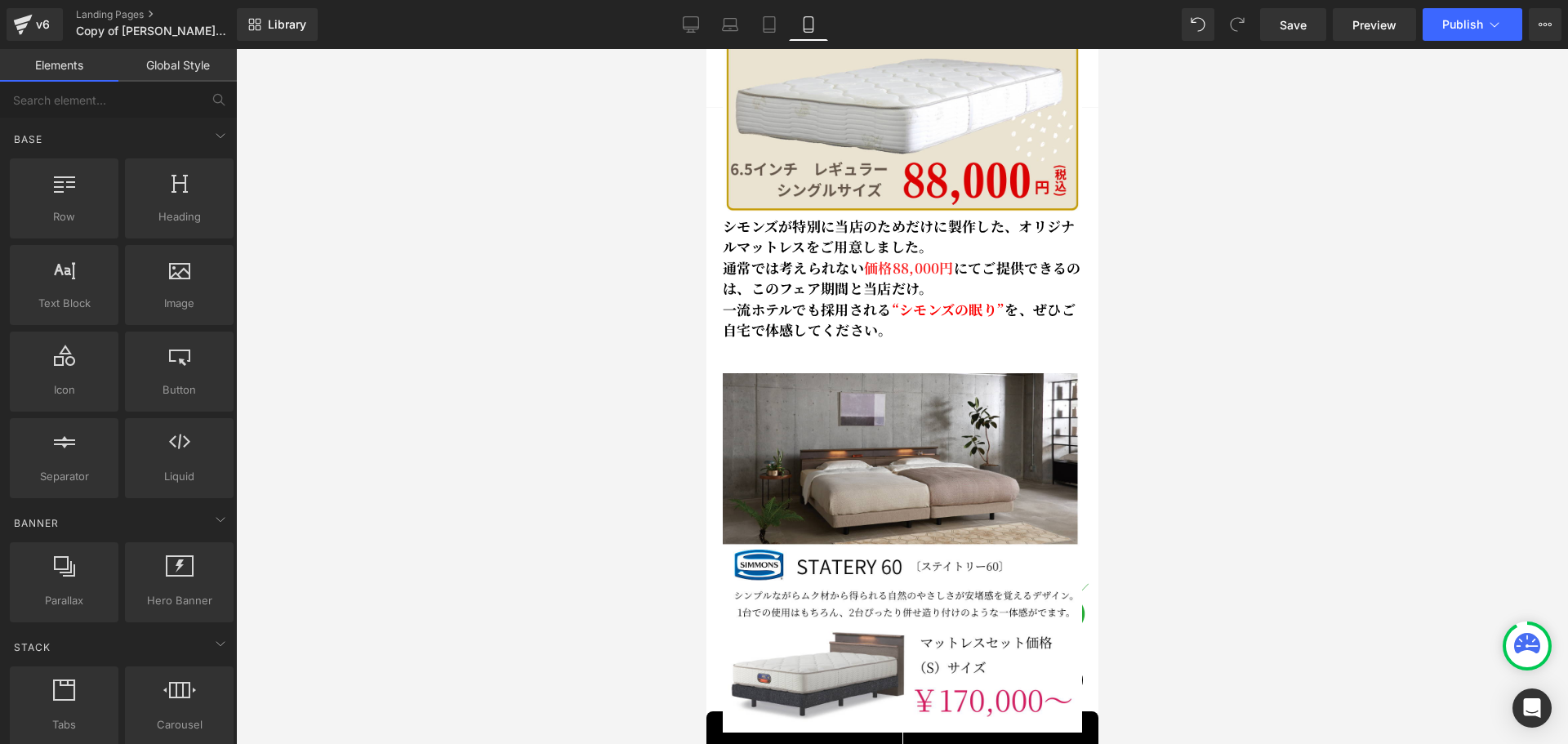
scroll to position [1362, 0]
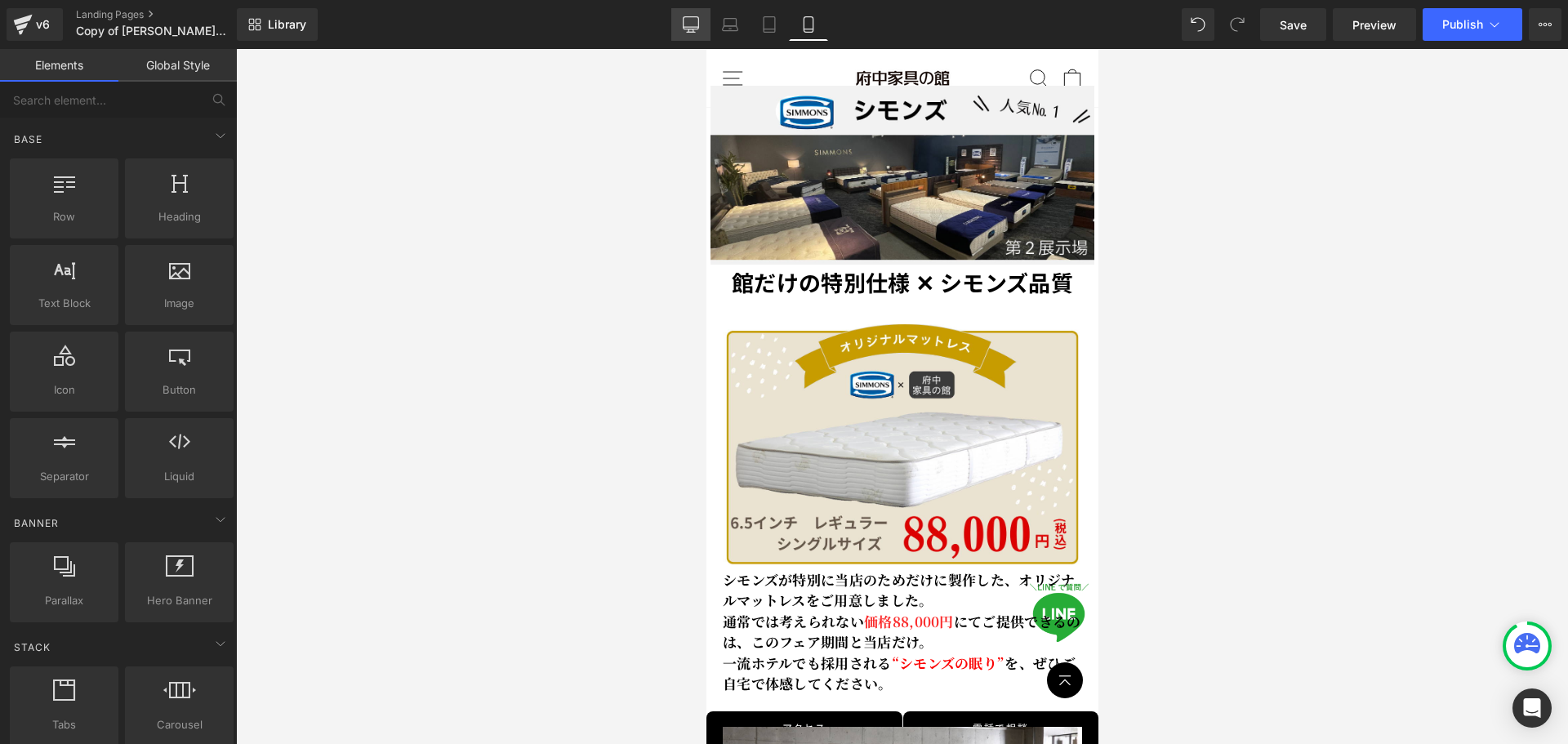
click at [690, 28] on icon at bounding box center [690, 23] width 16 height 12
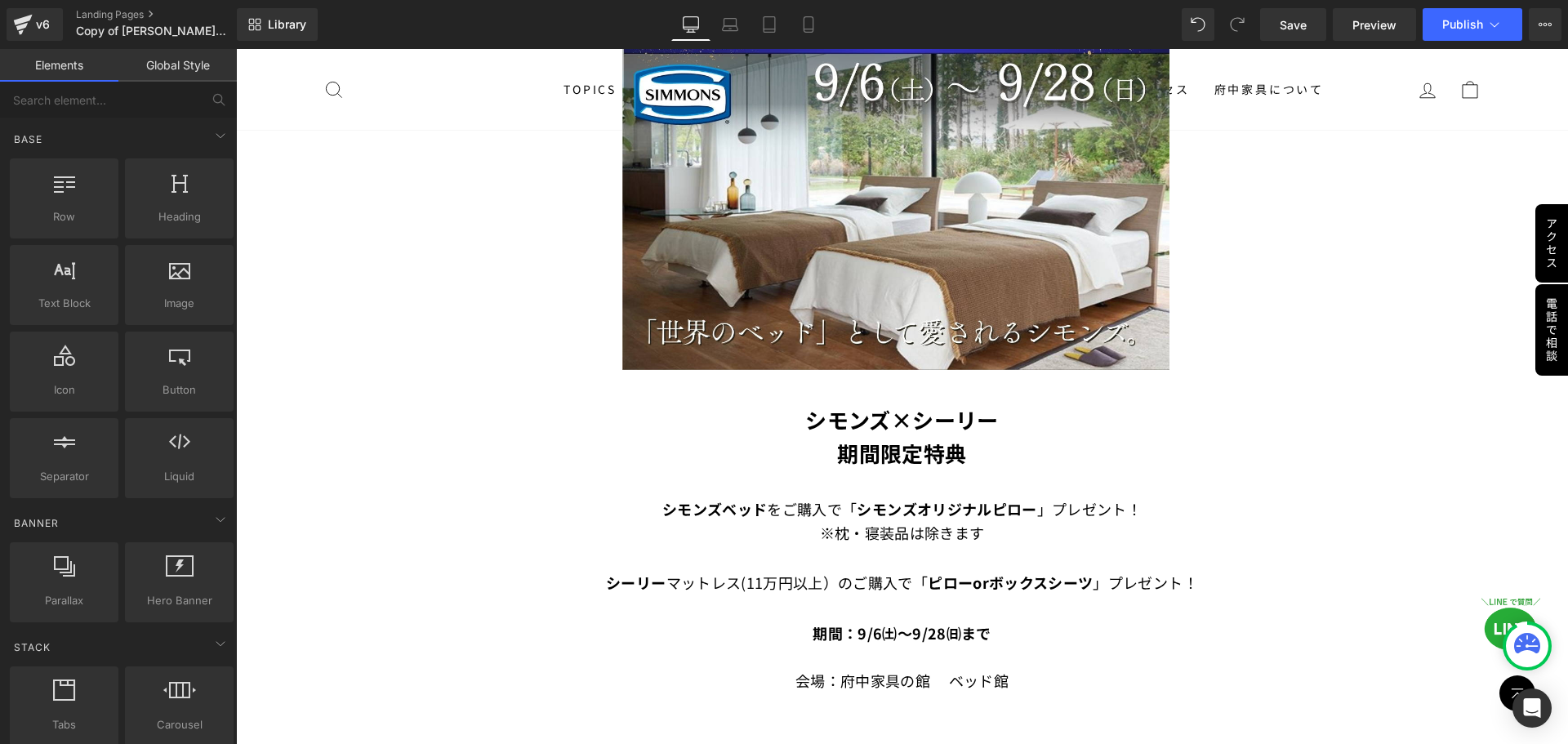
scroll to position [428, 0]
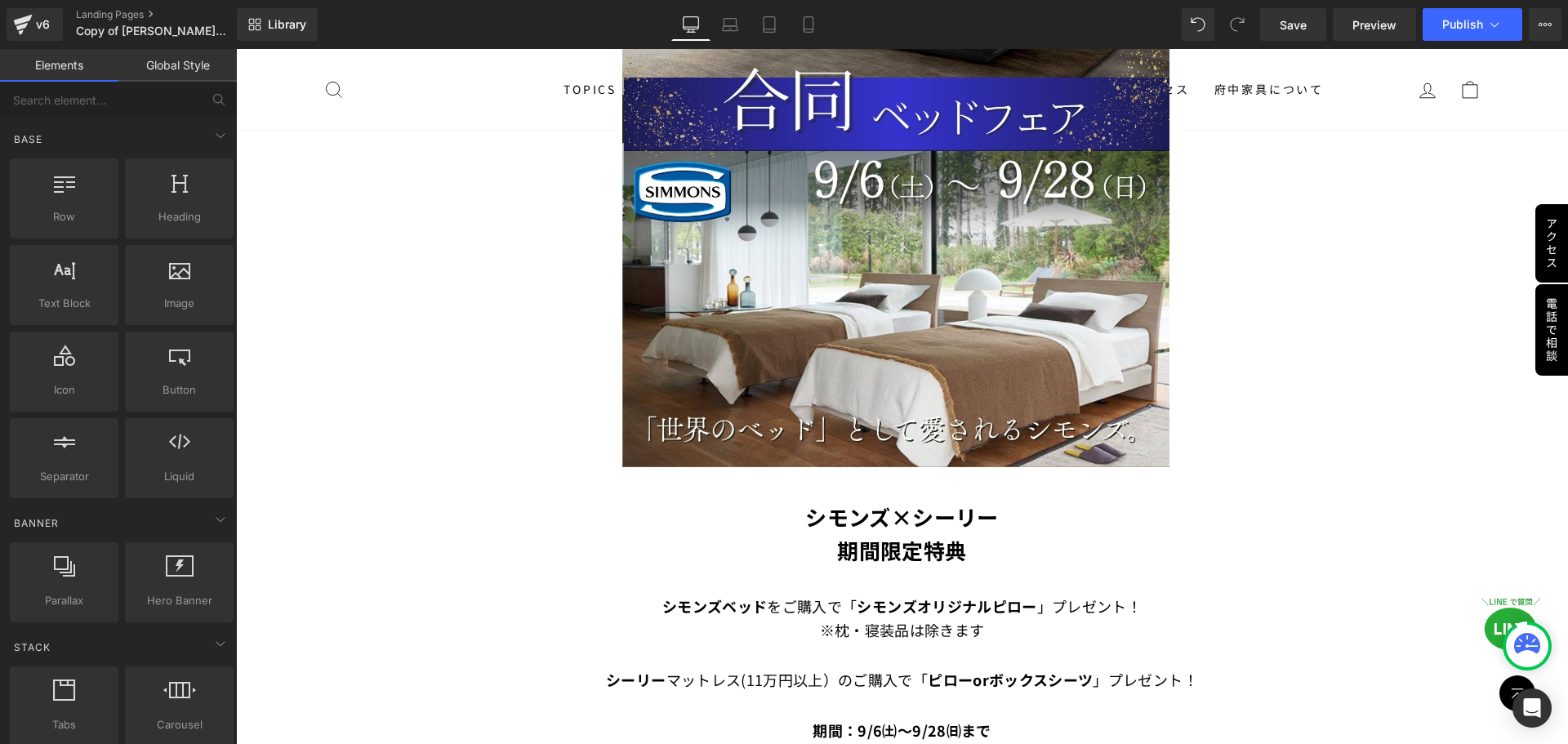
click at [863, 543] on font "期間限定特典" at bounding box center [901, 550] width 129 height 30
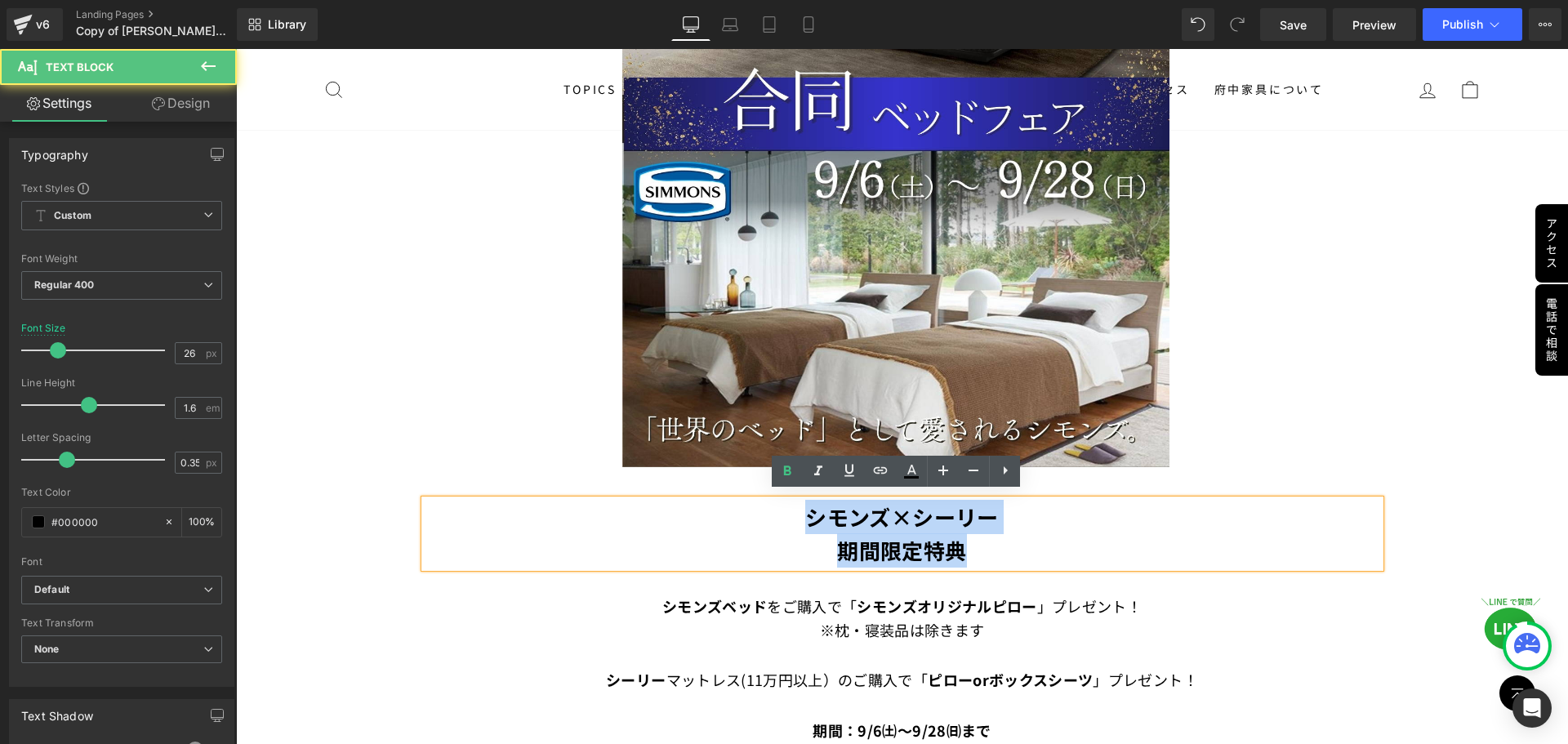
drag, startPoint x: 784, startPoint y: 504, endPoint x: 1006, endPoint y: 550, distance: 226.7
click at [1006, 550] on div "シモンズ×シーリー 期間限定特典" at bounding box center [902, 534] width 955 height 68
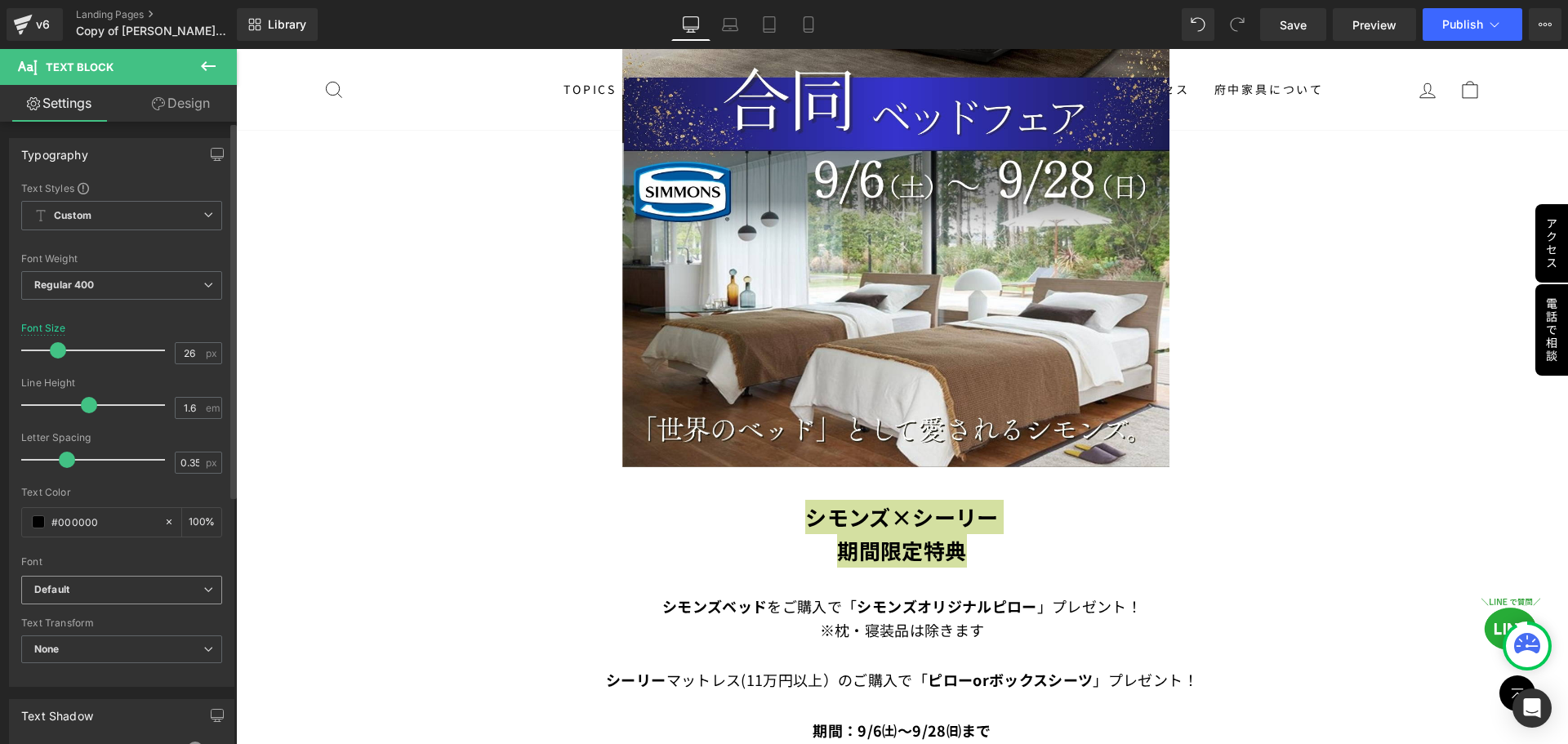
click at [133, 578] on span "Default" at bounding box center [121, 590] width 201 height 28
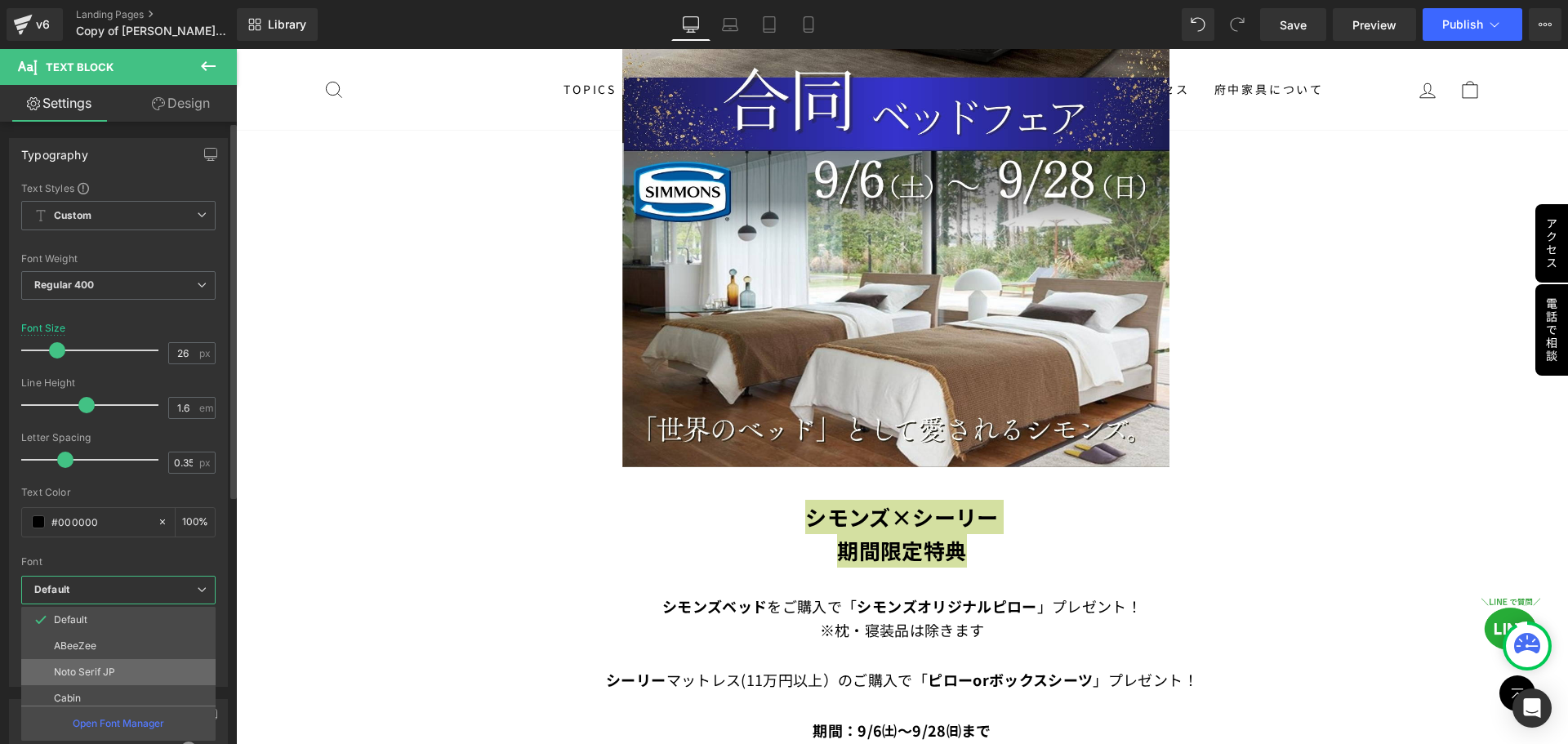
click at [105, 671] on p "Noto Serif JP" at bounding box center [84, 672] width 61 height 11
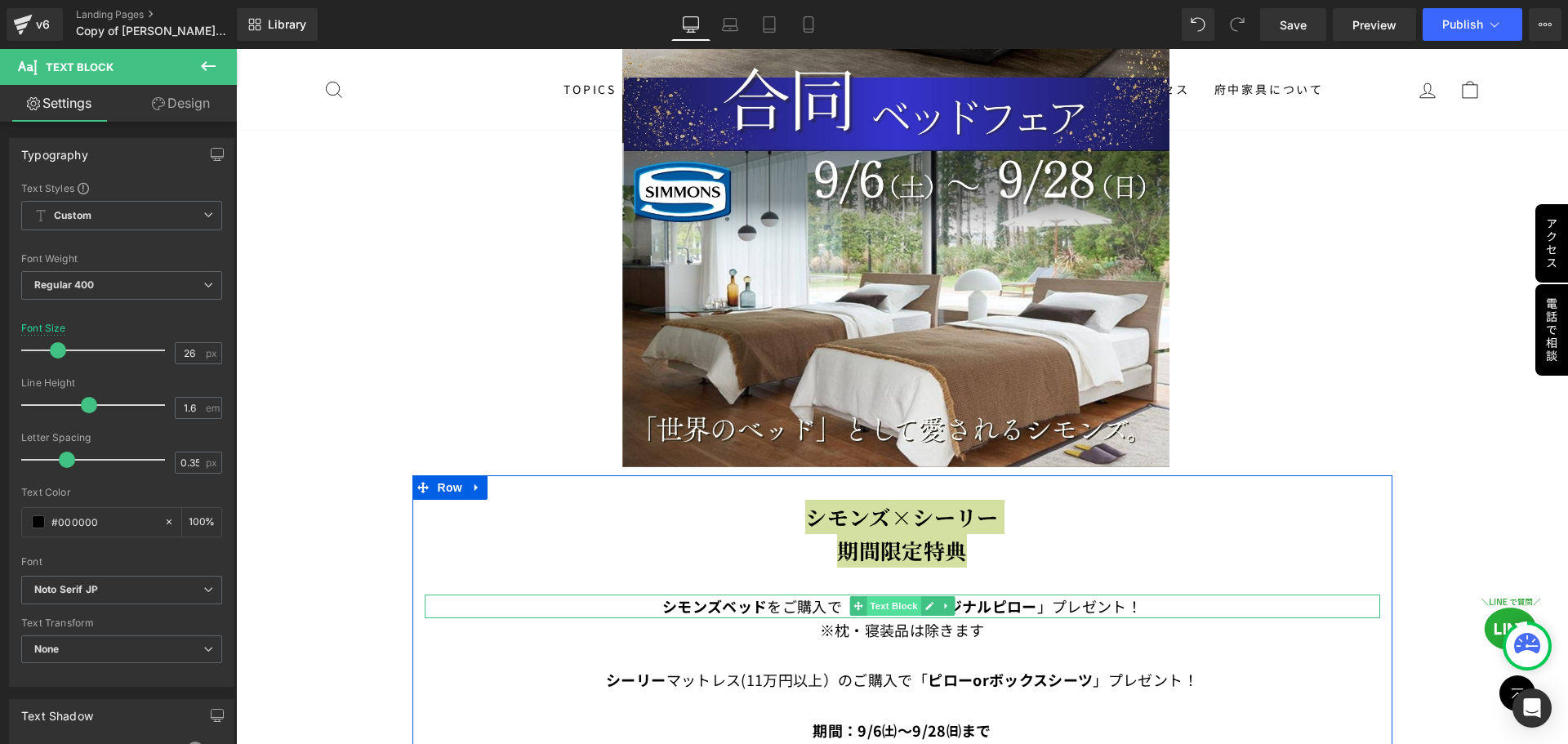
click at [890, 601] on span "Text Block" at bounding box center [893, 605] width 54 height 19
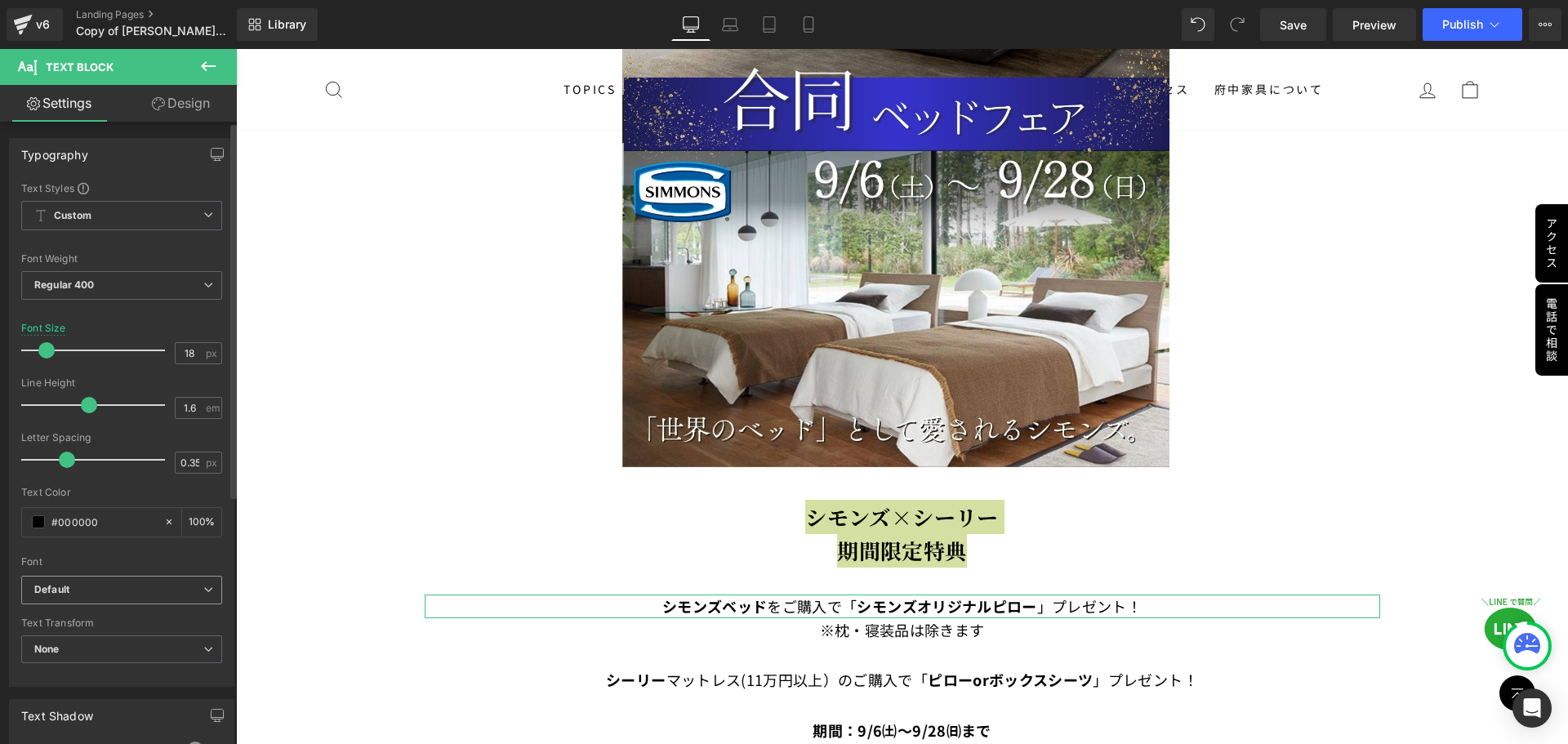
click at [94, 598] on span "Default" at bounding box center [121, 590] width 201 height 28
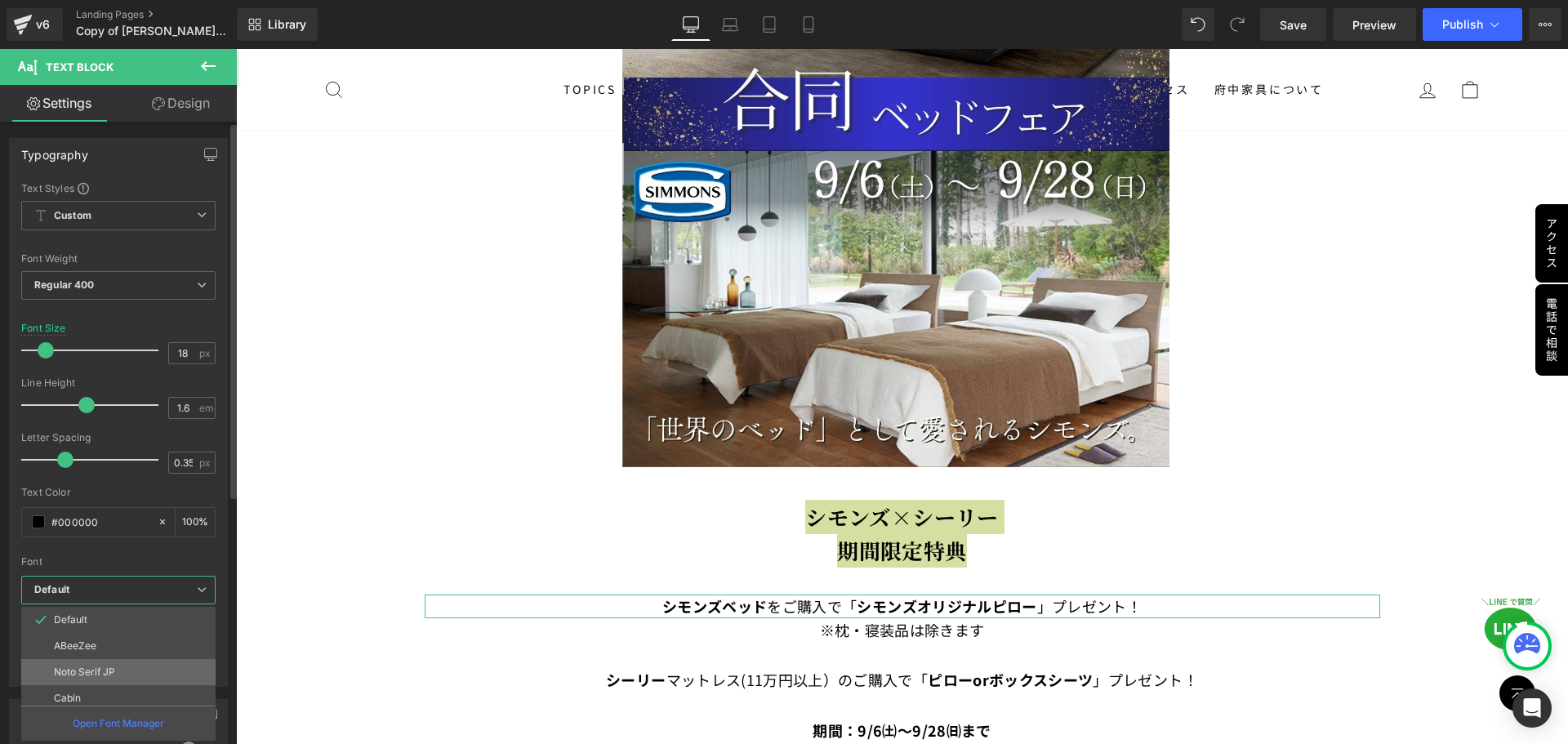
click at [97, 675] on p "Noto Serif JP" at bounding box center [84, 672] width 61 height 11
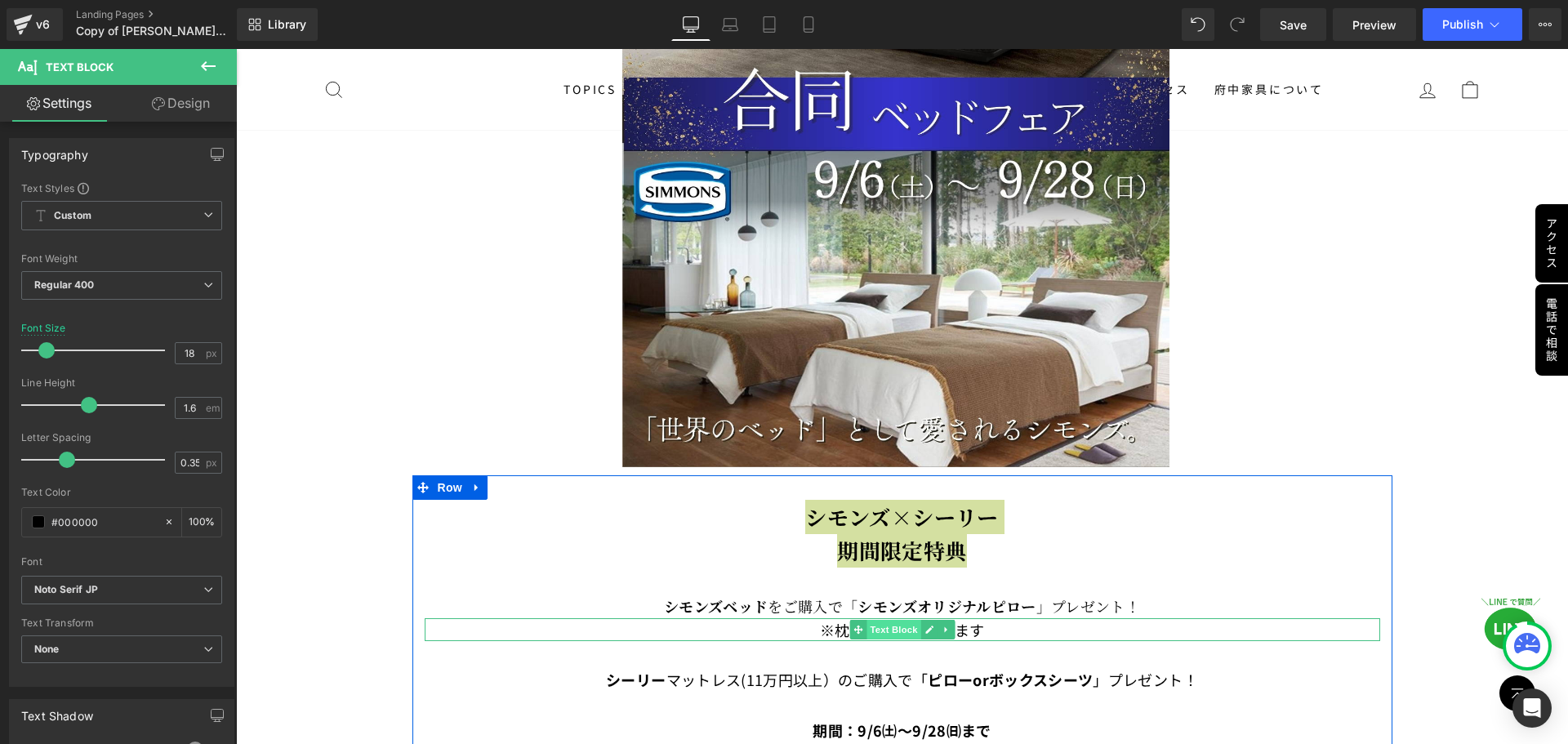
click at [883, 626] on span "Text Block" at bounding box center [893, 629] width 54 height 19
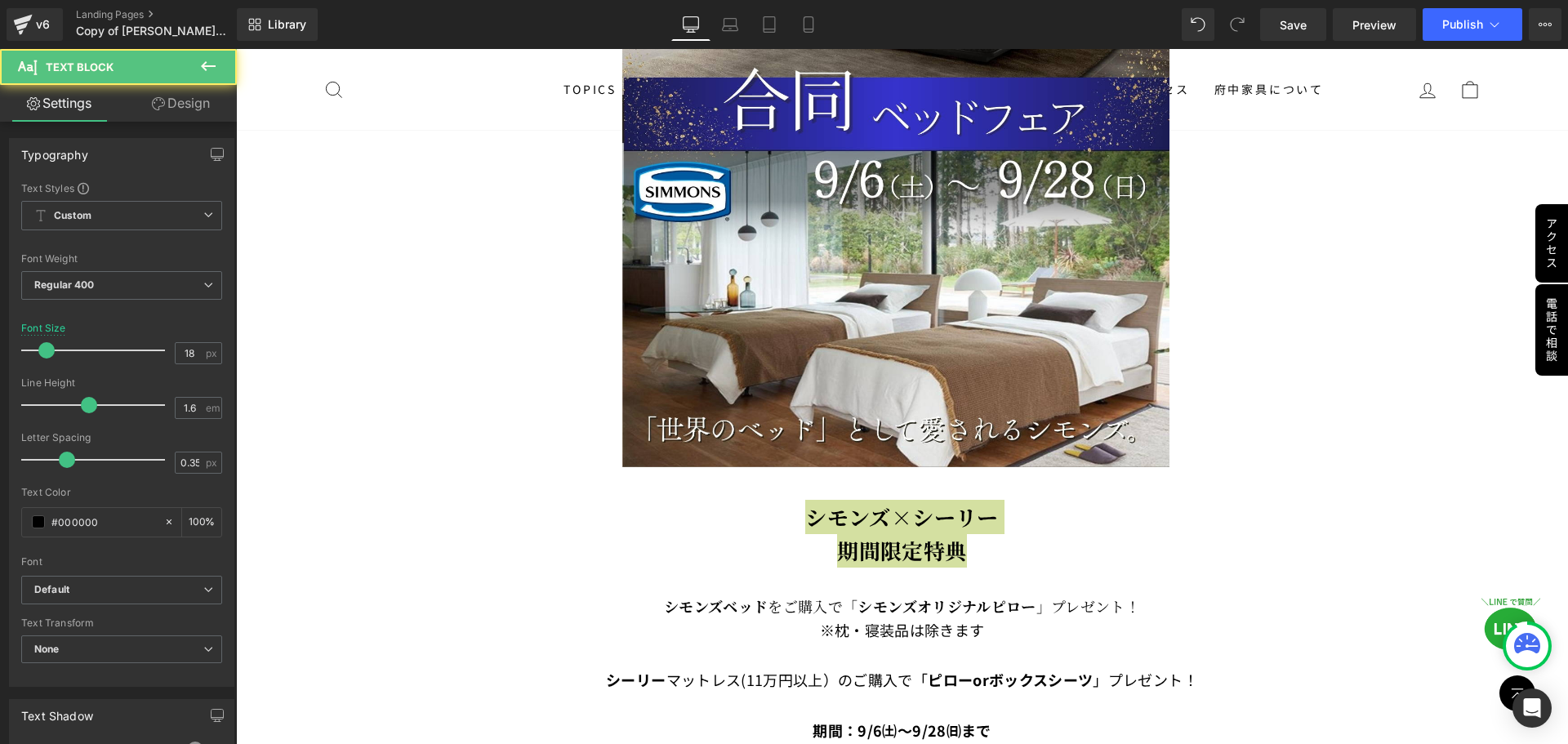
click at [758, 683] on div "Rendering Content" at bounding box center [785, 680] width 101 height 18
click at [737, 675] on div "Rendering Content" at bounding box center [785, 680] width 101 height 18
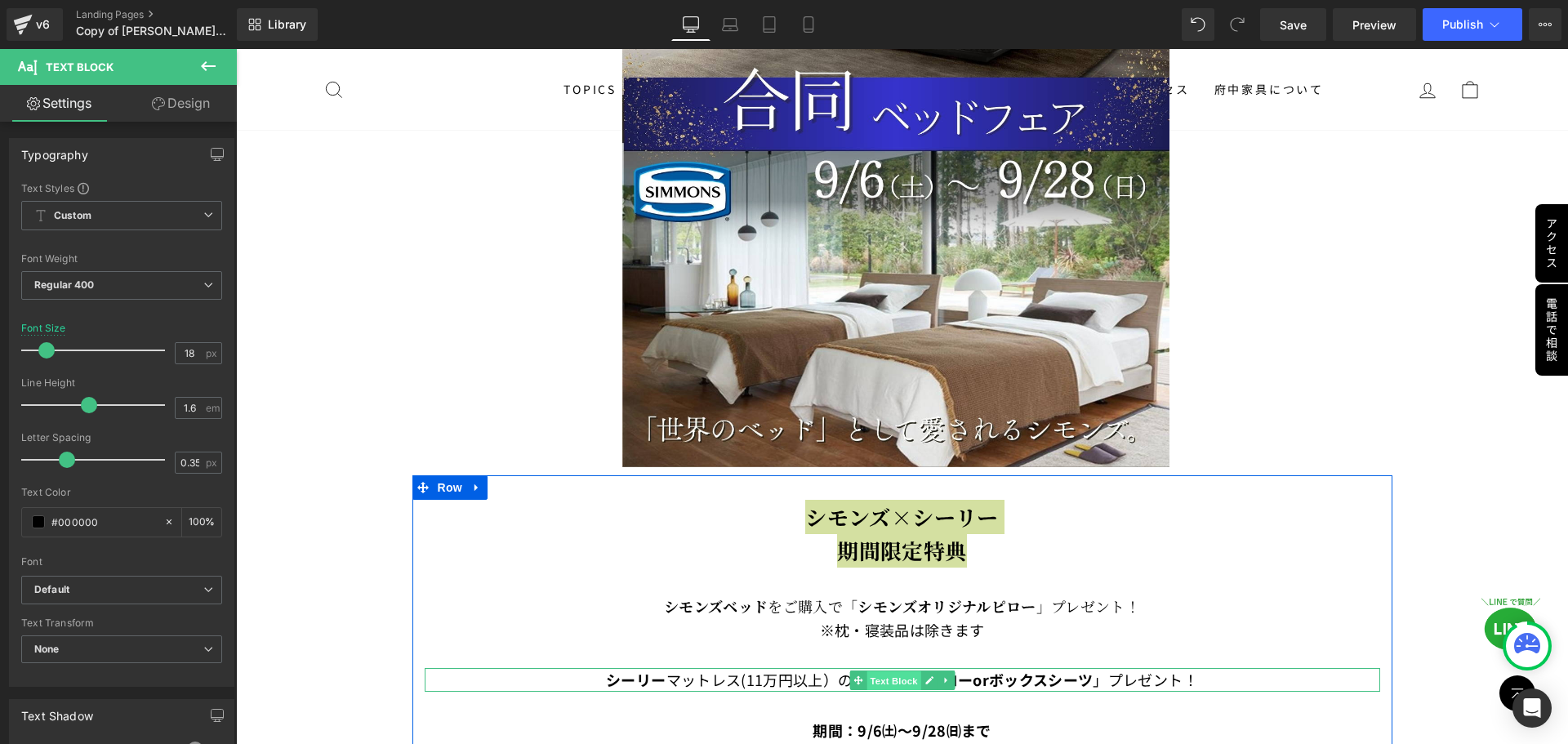
click at [878, 675] on span "Text Block" at bounding box center [893, 681] width 54 height 19
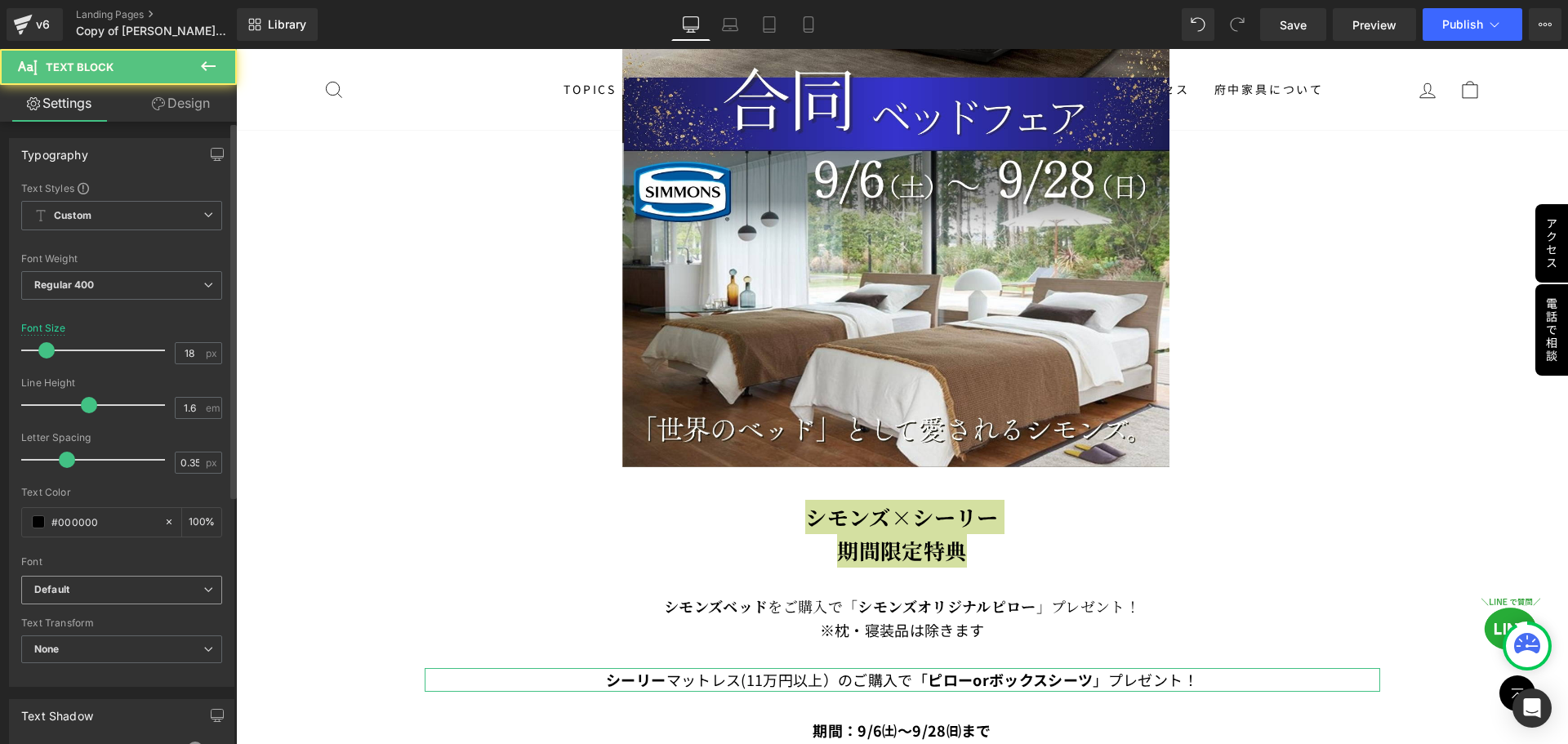
click at [183, 592] on b "Default" at bounding box center [118, 590] width 169 height 14
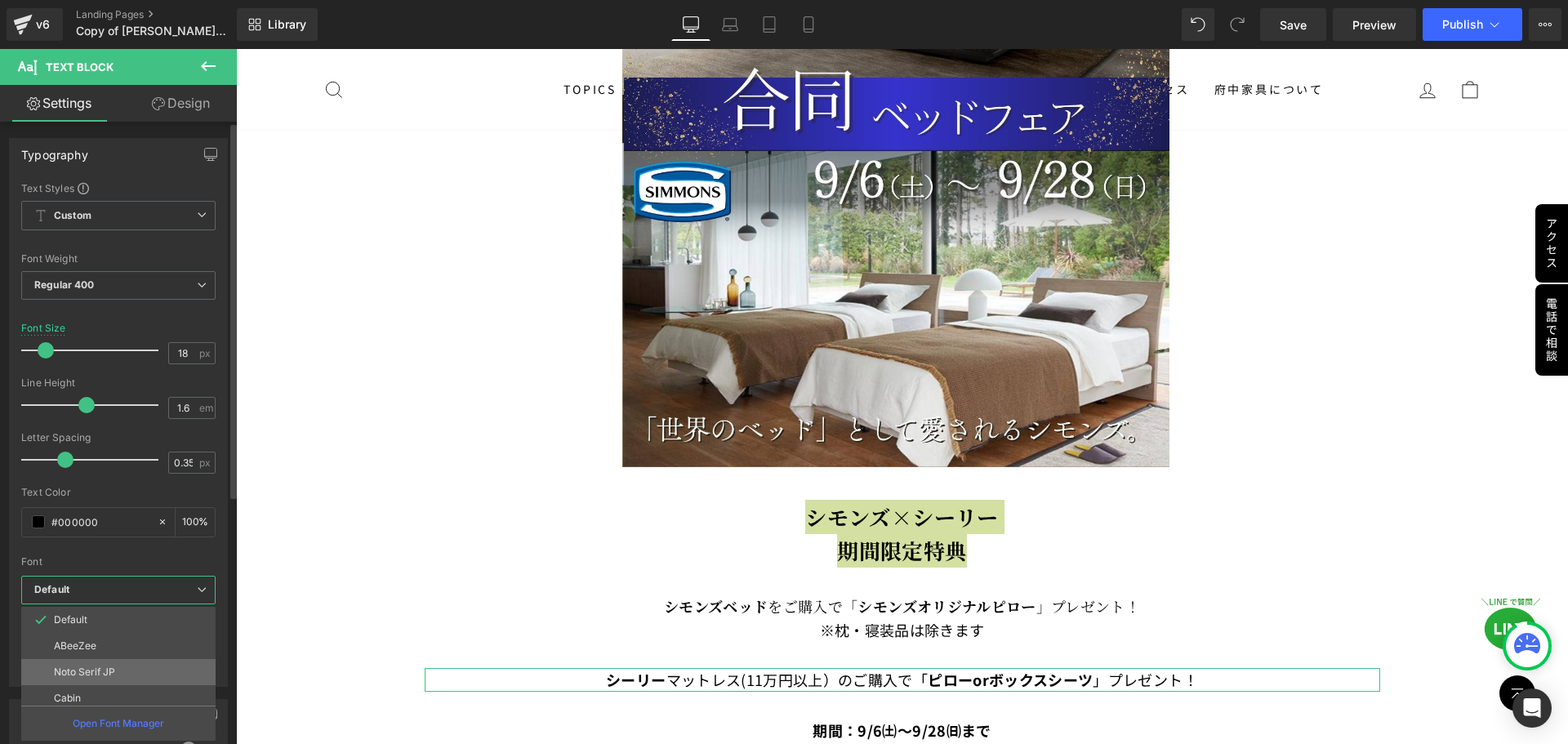
click at [144, 670] on li "Noto Serif JP" at bounding box center [122, 672] width 202 height 26
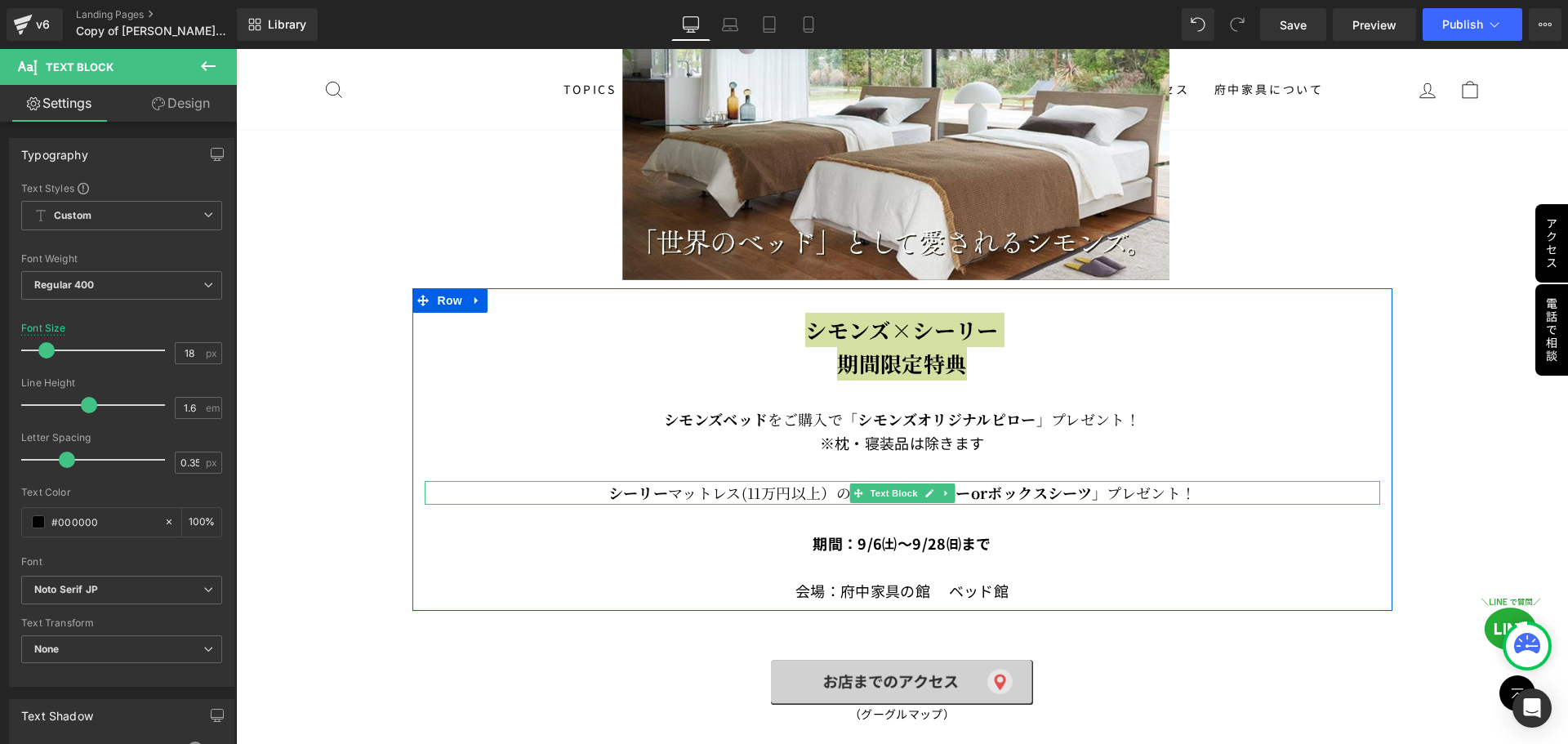
scroll to position [673, 0]
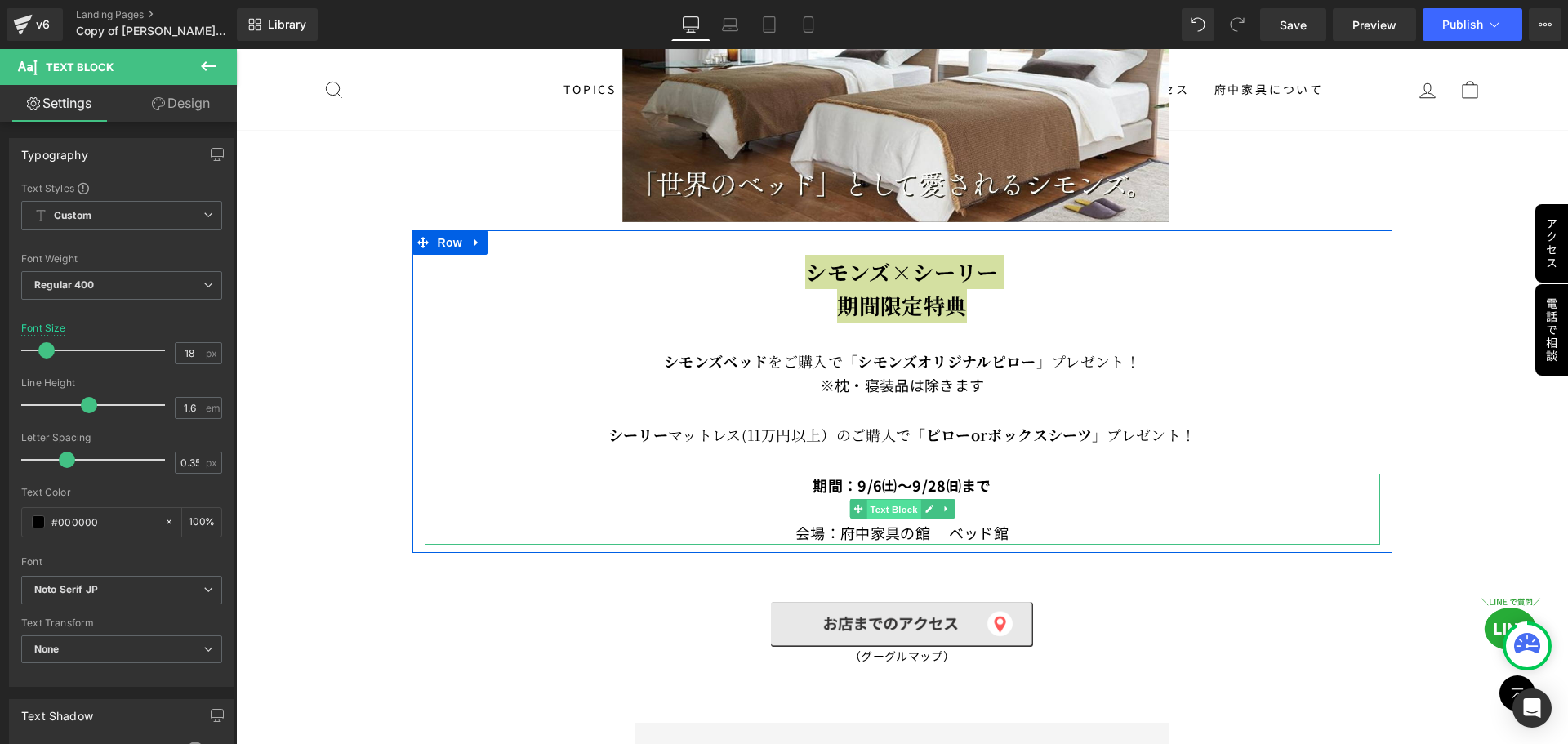
click at [886, 501] on span "Text Block" at bounding box center [893, 509] width 54 height 19
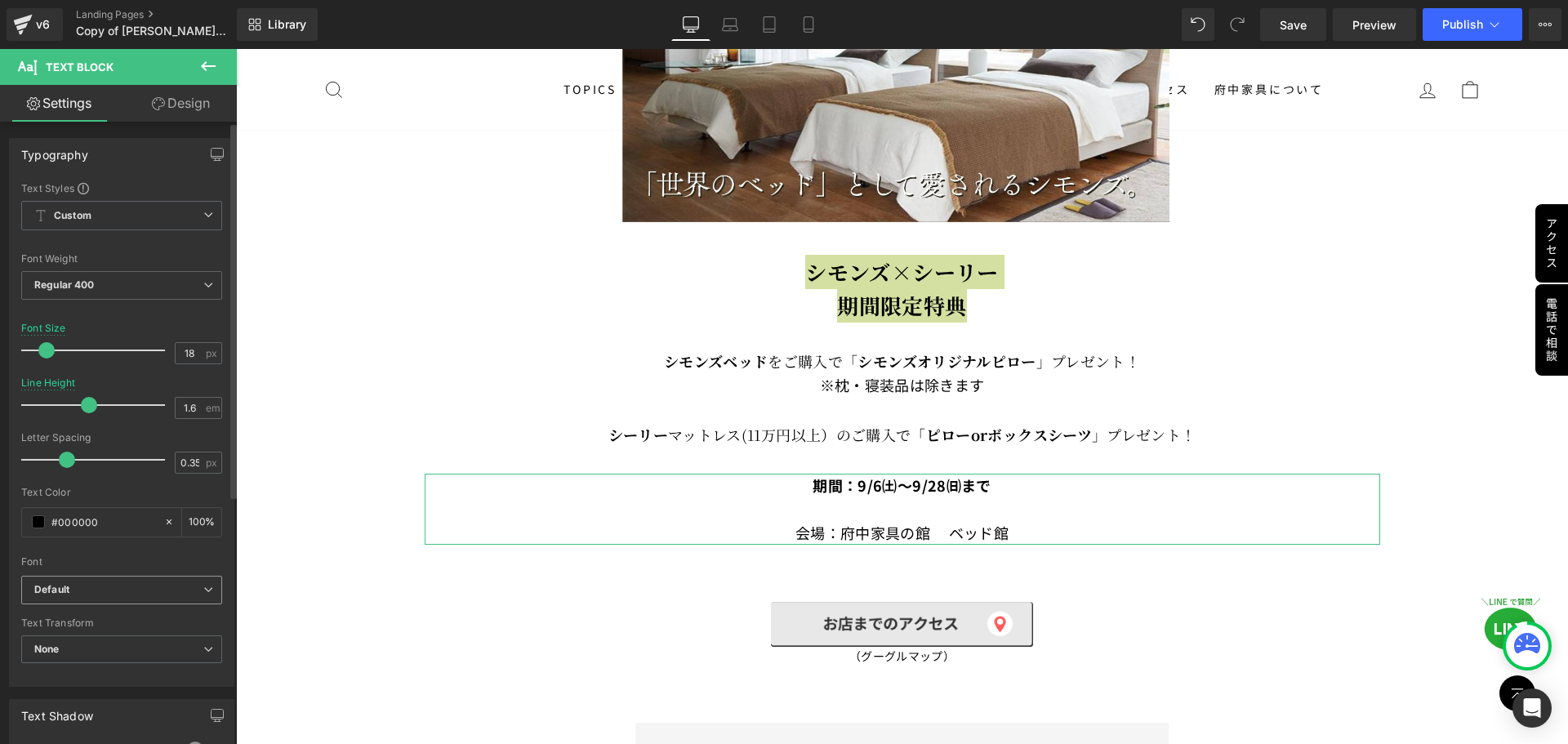
click at [109, 590] on b "Default" at bounding box center [118, 590] width 169 height 14
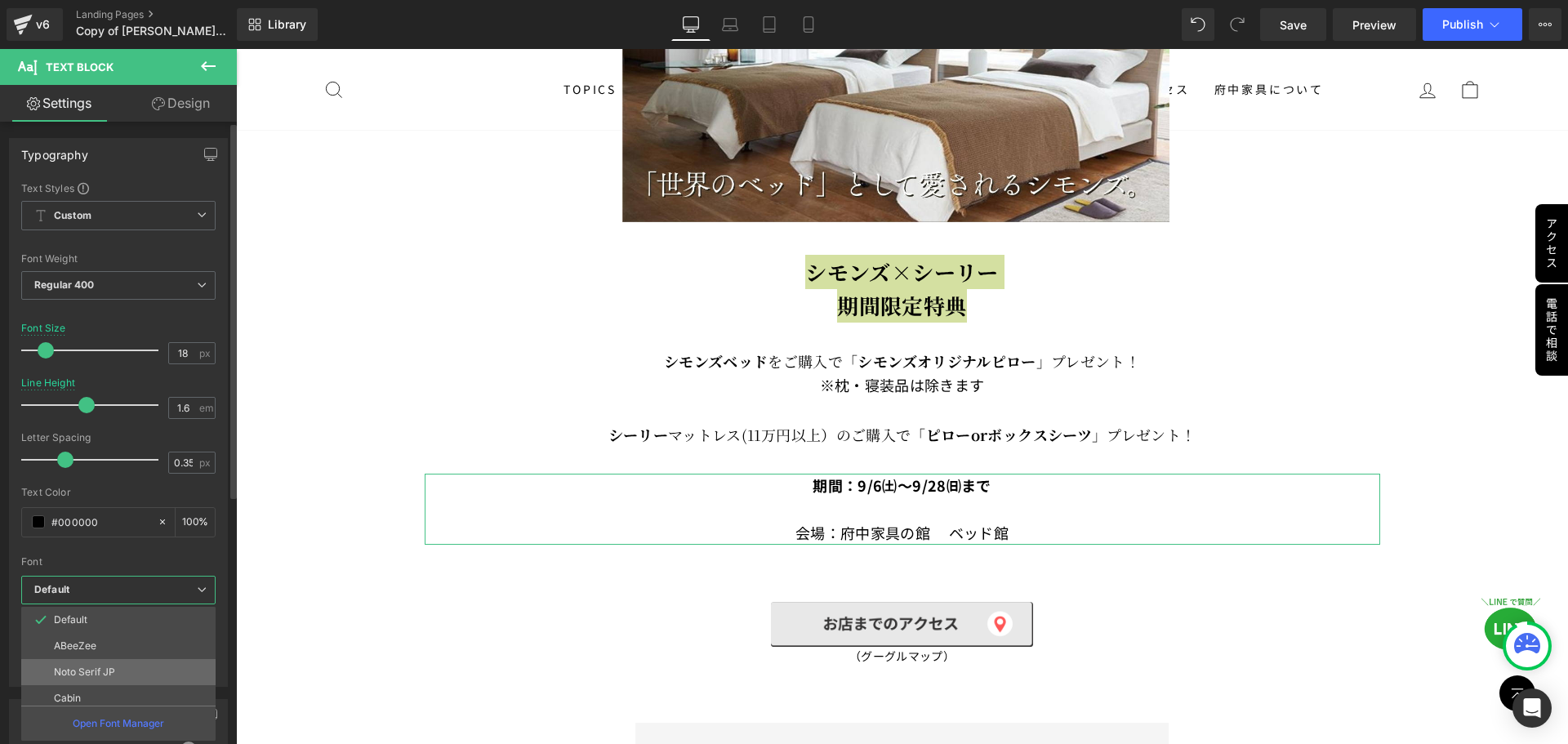
click at [118, 672] on li "Noto Serif JP" at bounding box center [122, 672] width 202 height 26
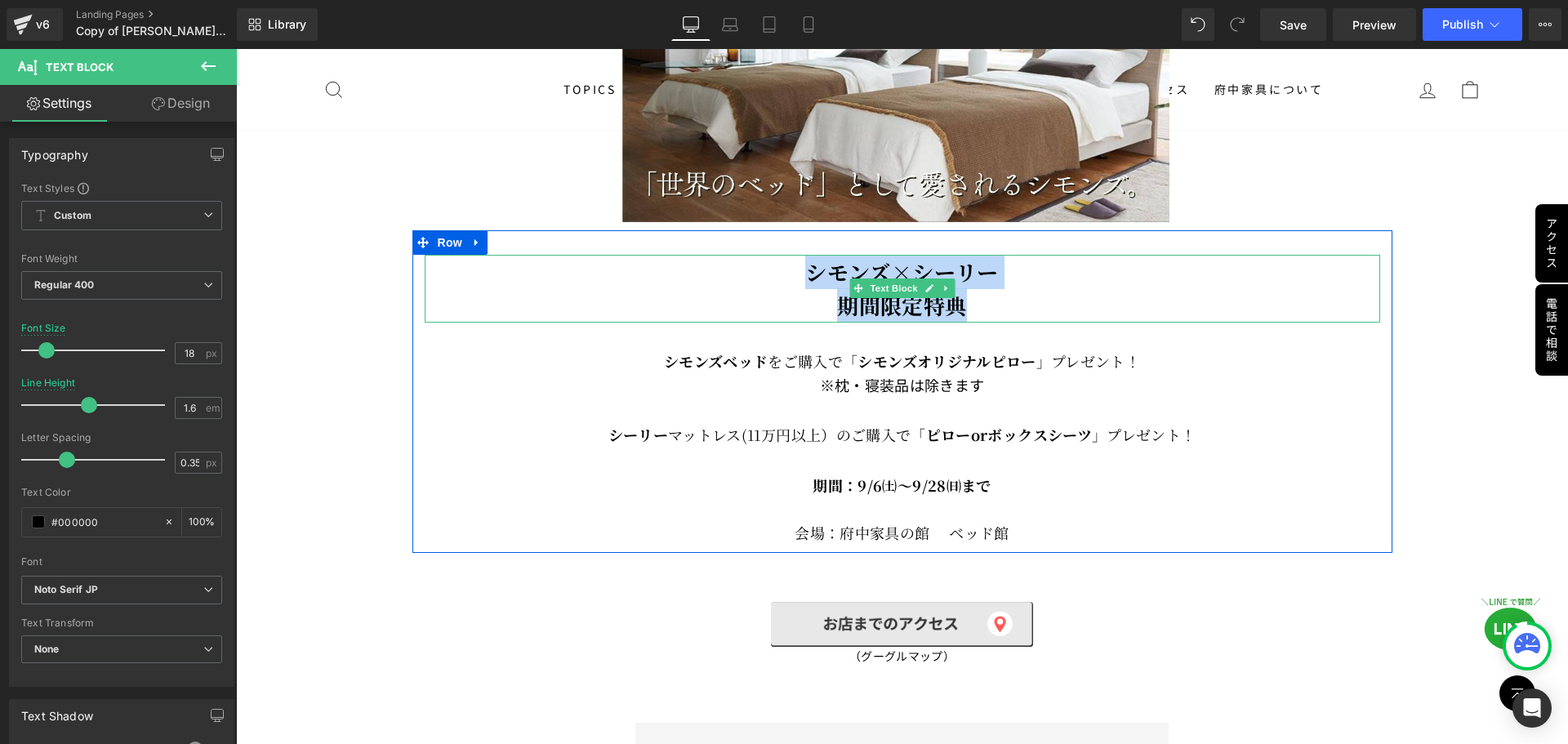
click at [867, 294] on font "期間限定特典" at bounding box center [901, 305] width 129 height 30
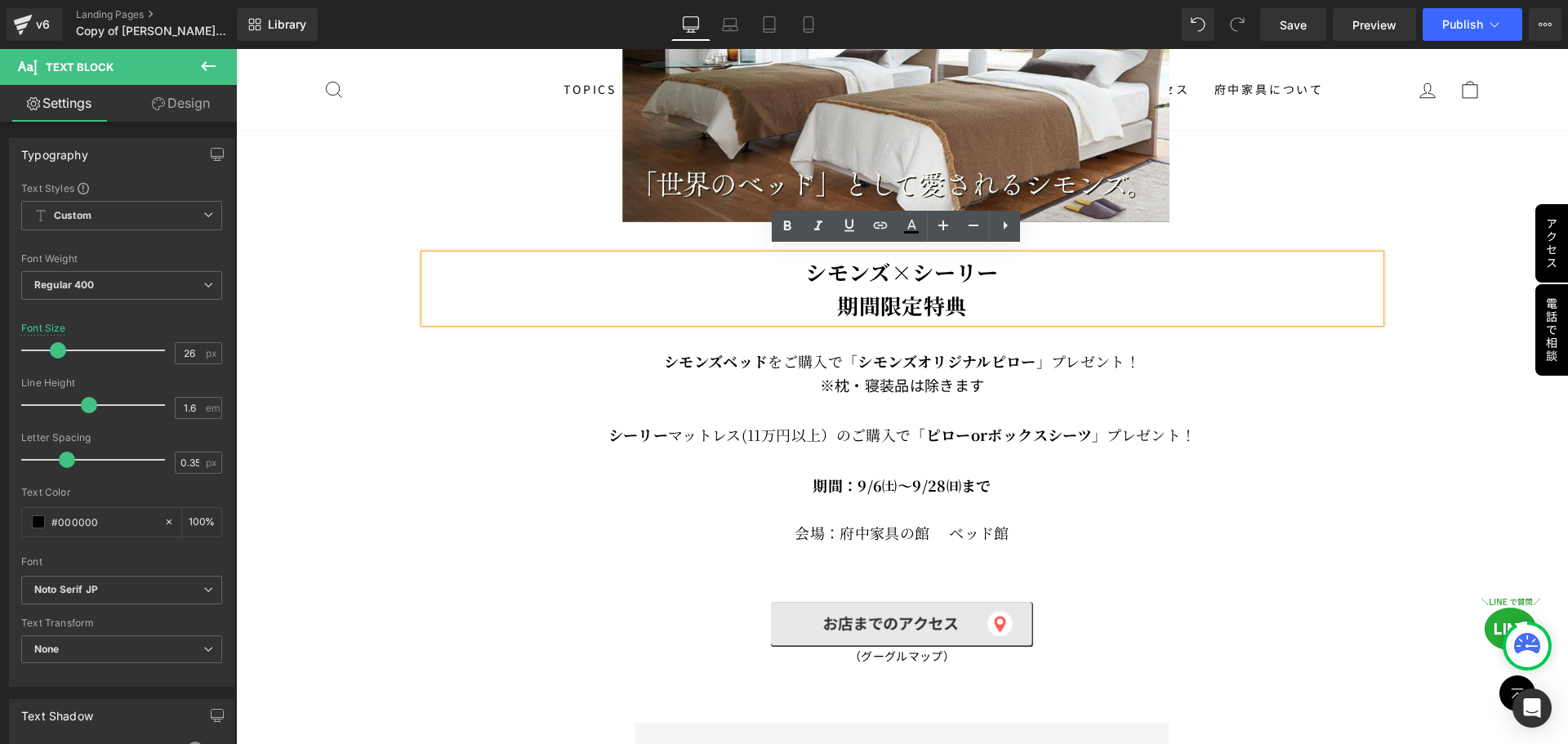
click at [925, 300] on font "期間限定特典" at bounding box center [901, 305] width 129 height 30
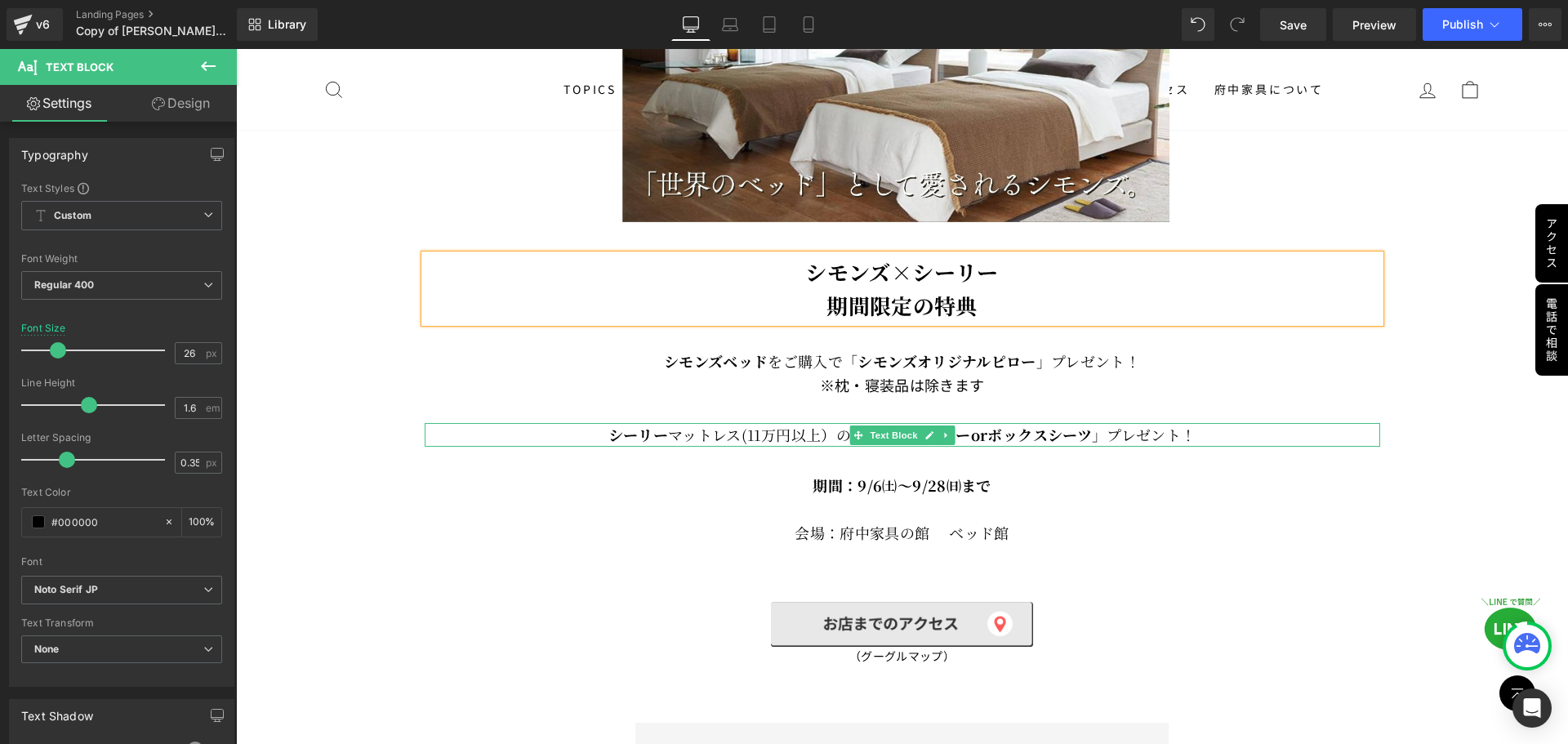
click at [1142, 406] on div "シモンズ×シーリー 期間限定の特典 Text Block シモンズベッド を ご購入で 「 シモンズオリジナルピロー 」プレゼント！ Text Block ※…" at bounding box center [902, 400] width 980 height 290
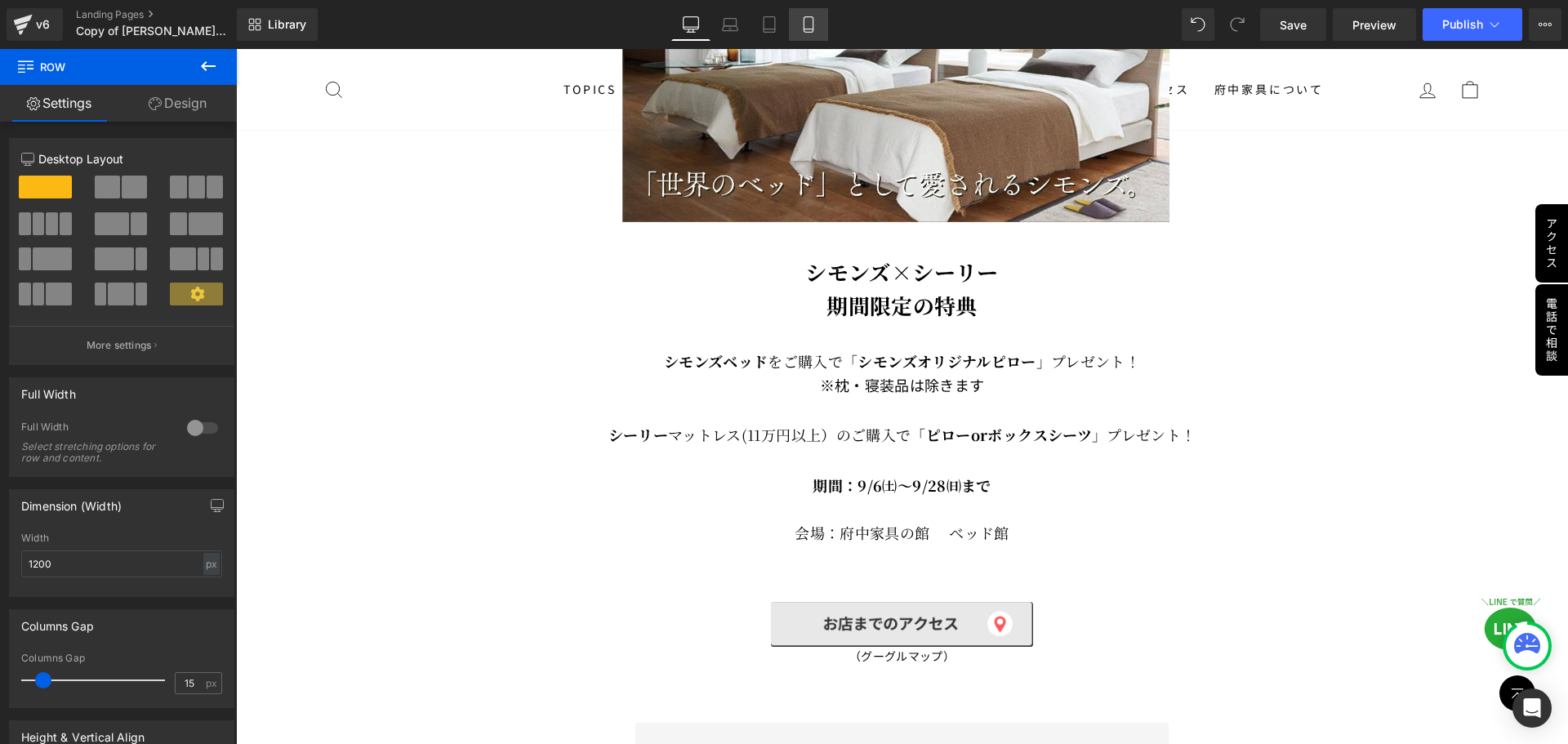
click at [808, 31] on icon at bounding box center [809, 25] width 17 height 17
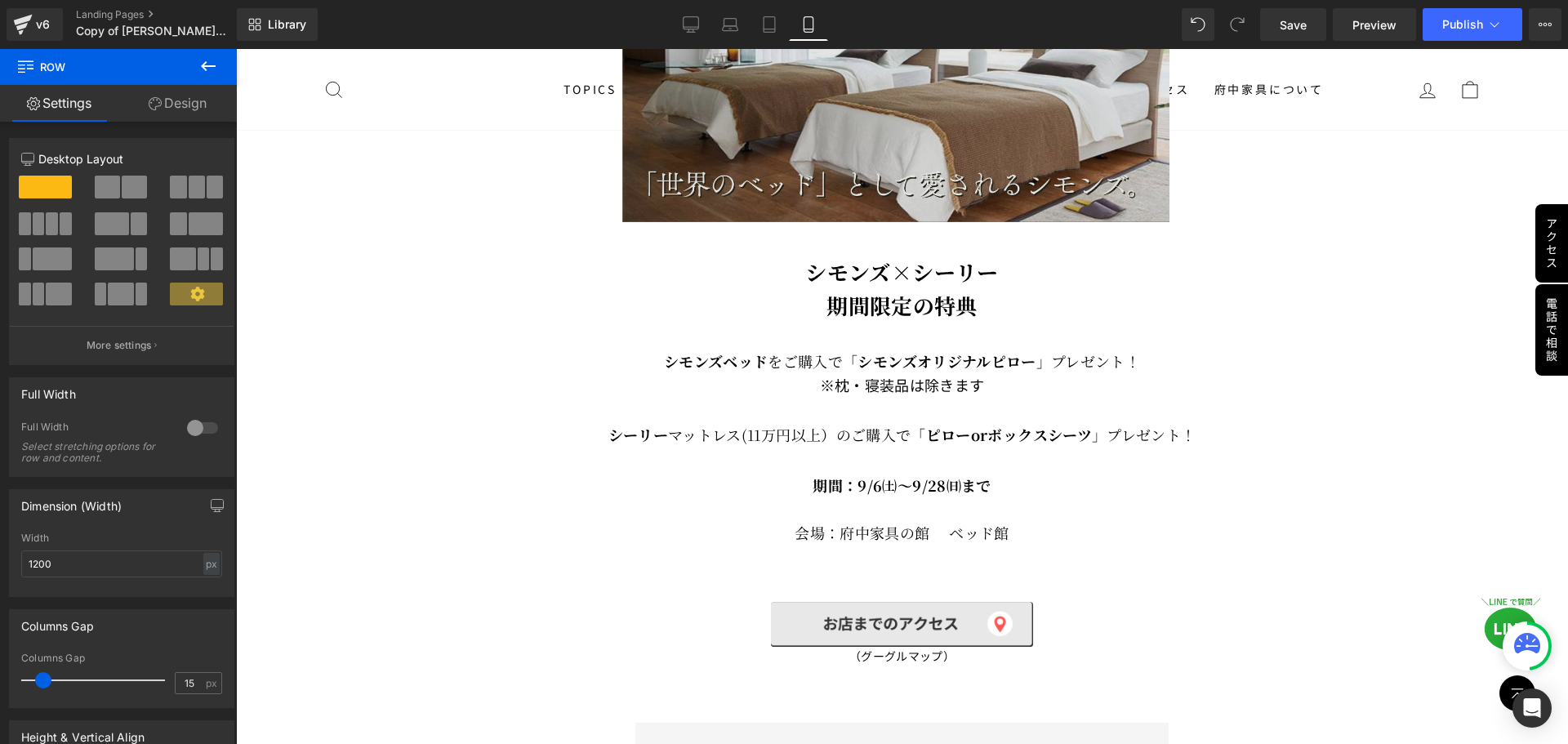
type input "100"
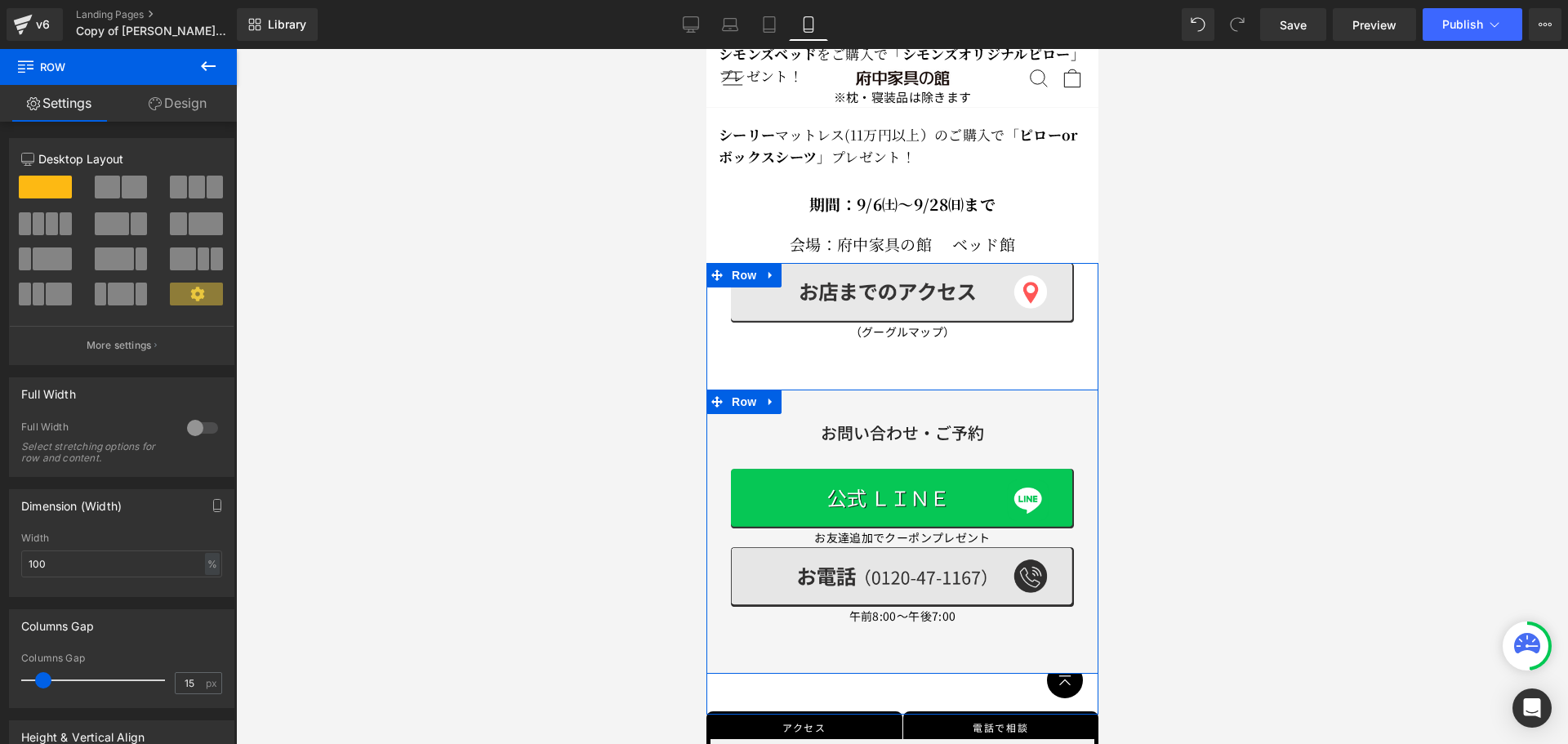
scroll to position [735, 0]
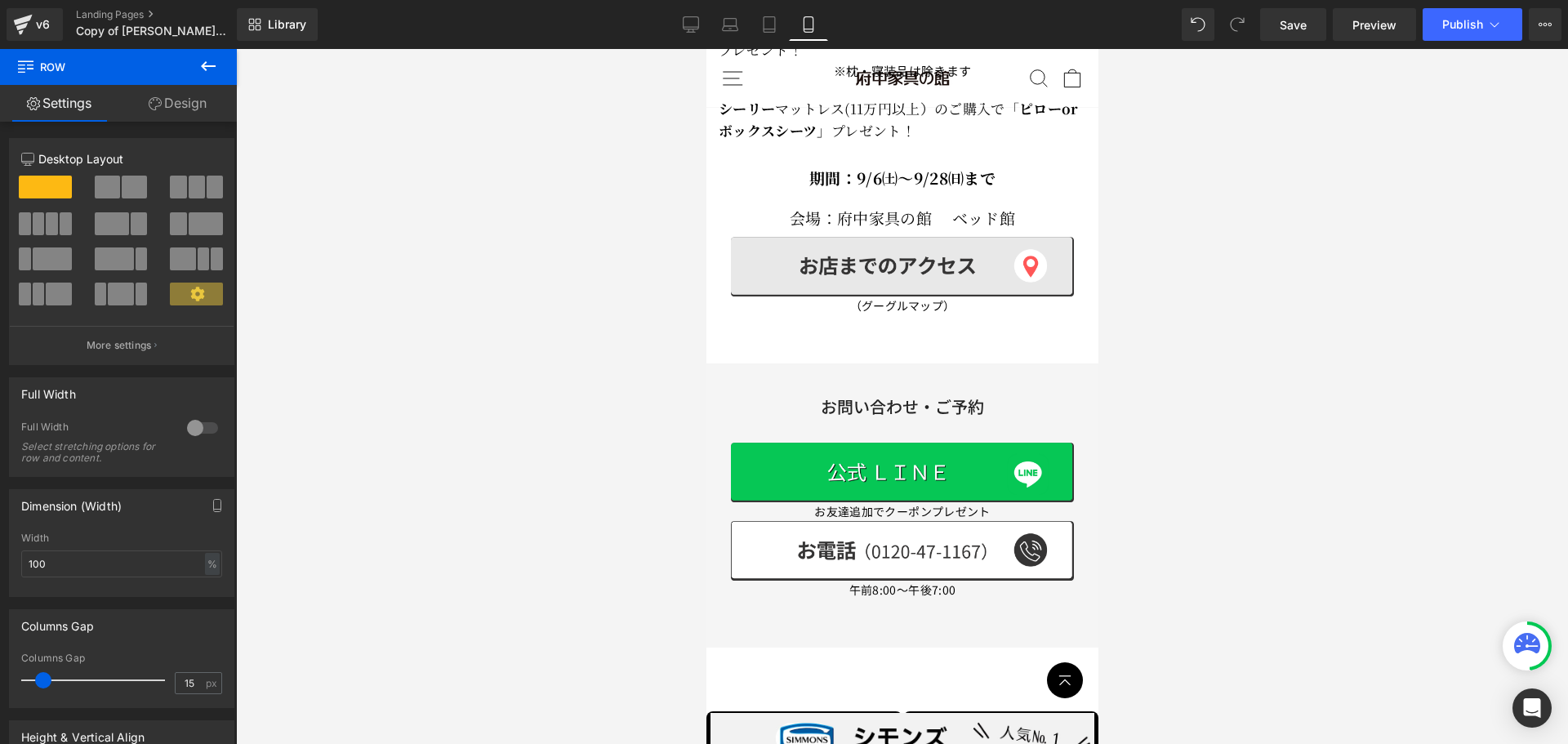
click at [1210, 443] on div at bounding box center [901, 396] width 1331 height 695
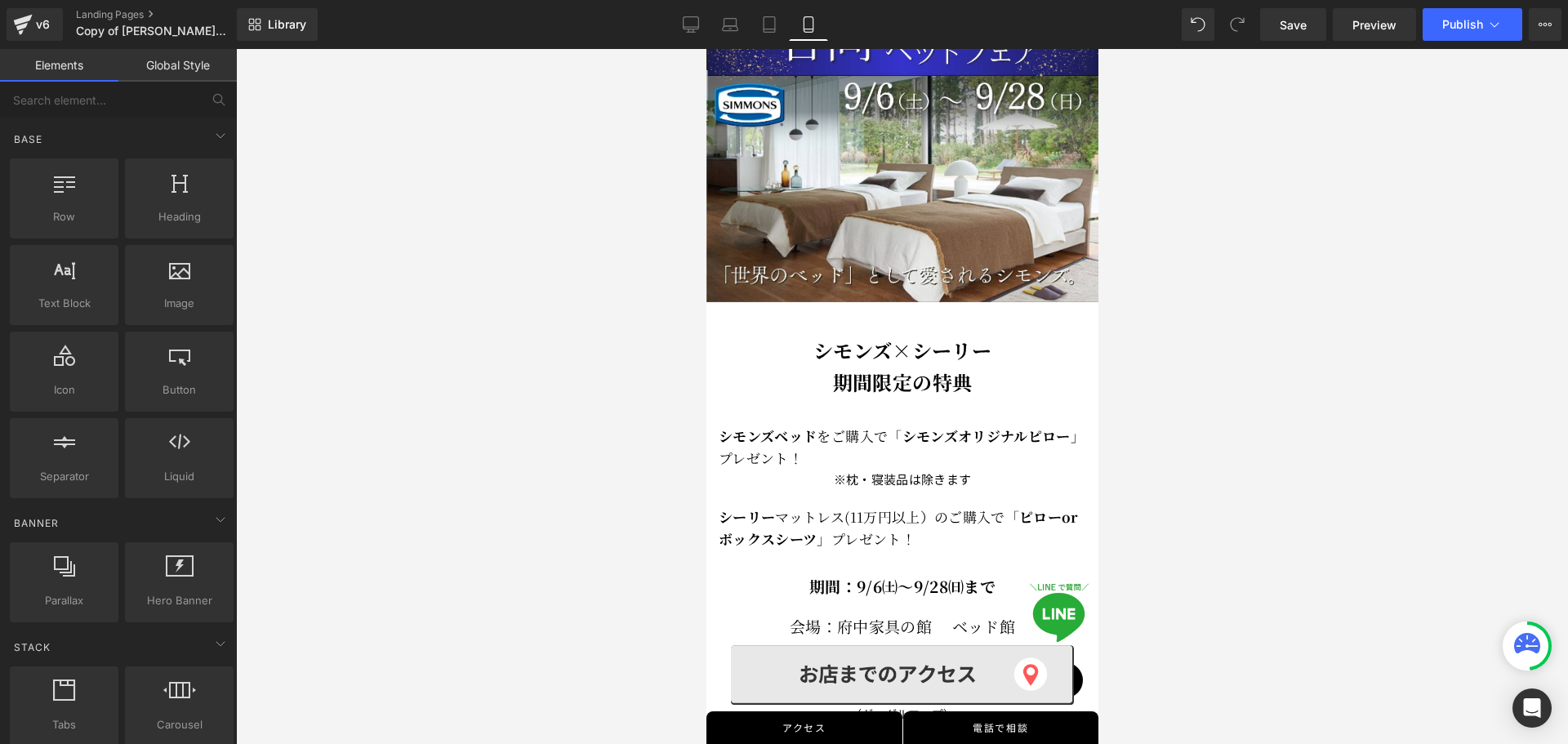
scroll to position [0, 0]
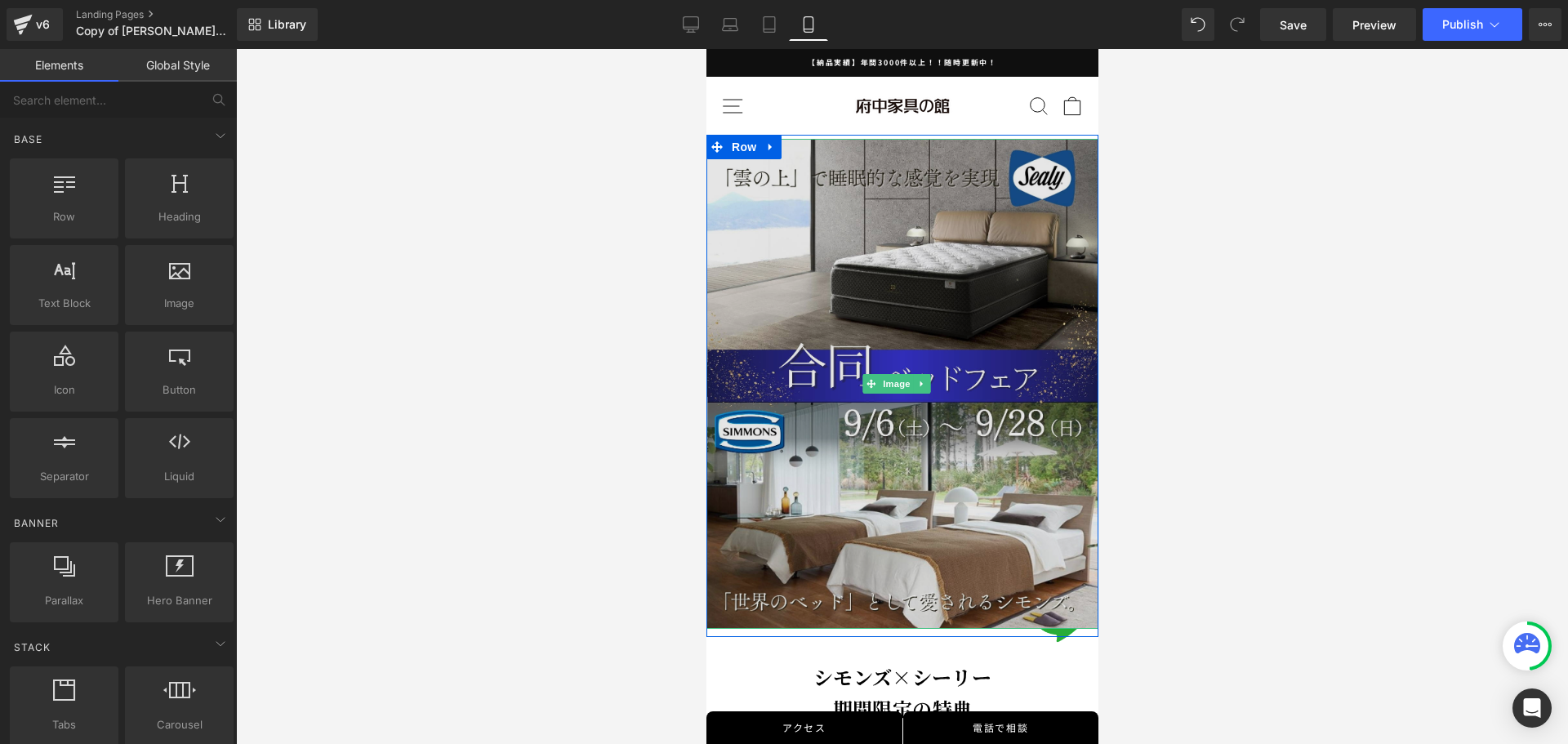
click at [924, 292] on img at bounding box center [900, 383] width 392 height 490
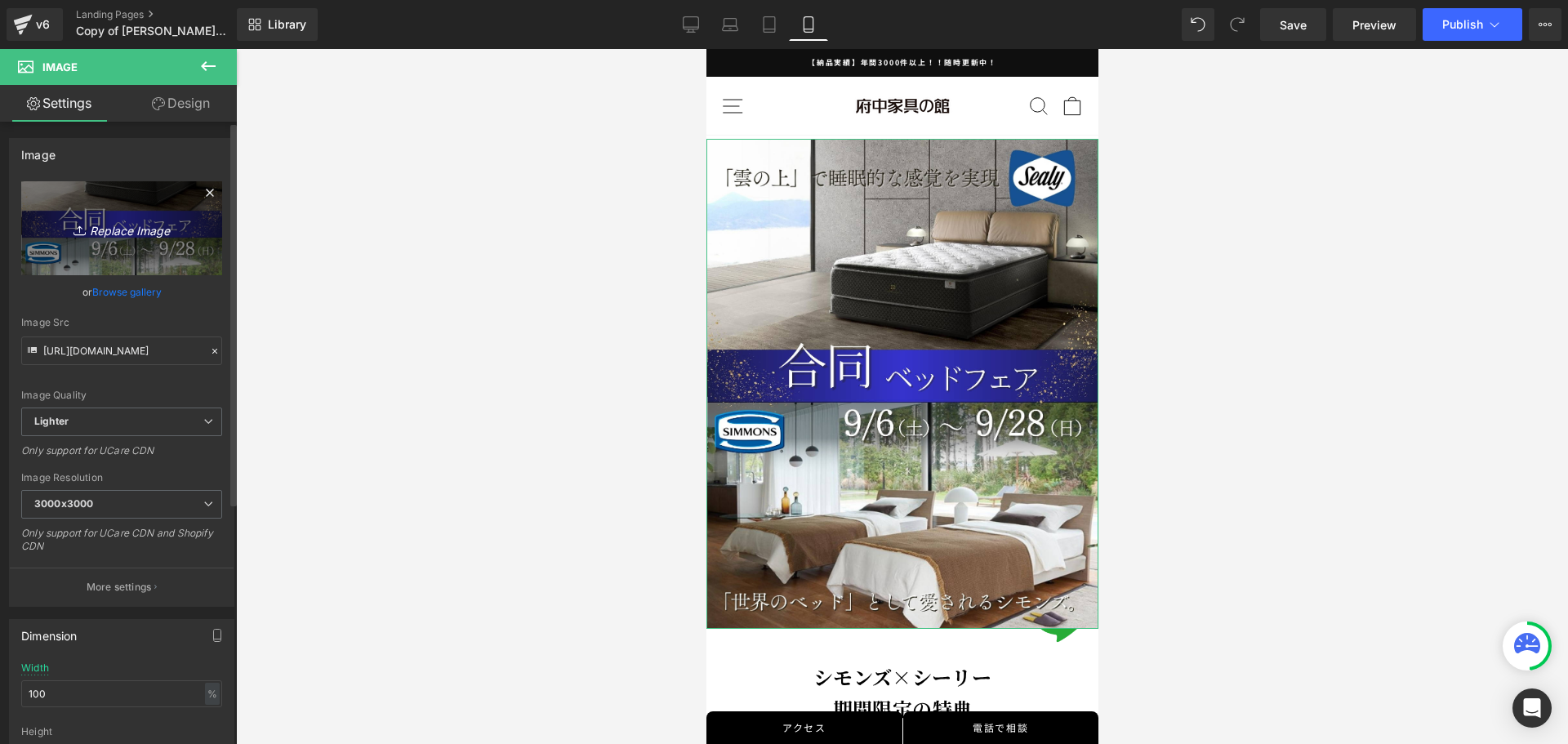
click at [105, 229] on icon "Replace Image" at bounding box center [121, 228] width 130 height 20
type input "C:\fakepath\2大ブランド.jpg"
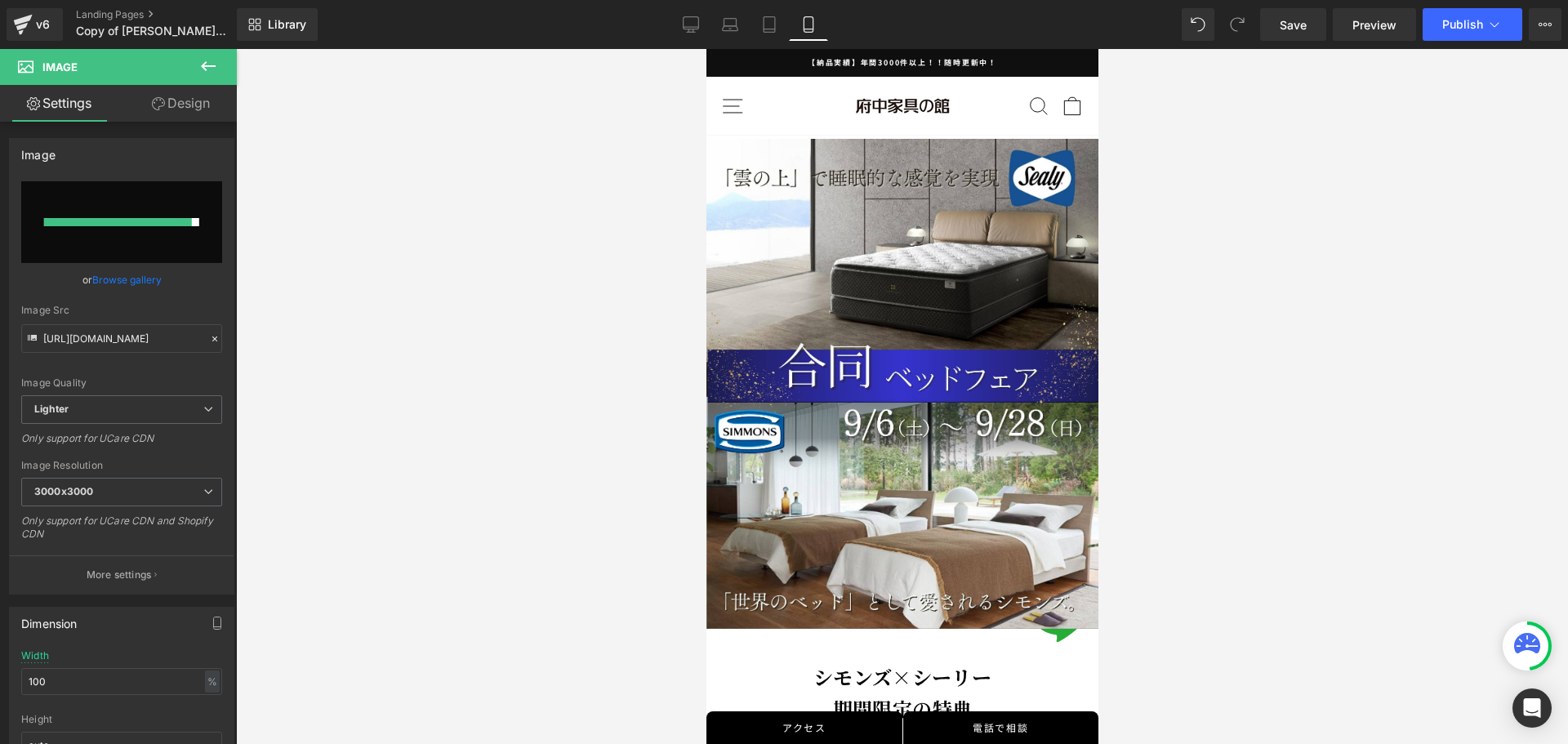
type input "https://ucarecdn.com/3f895889-a665-4d29-b335-34bf80e141f8/-/format/auto/-/previ…"
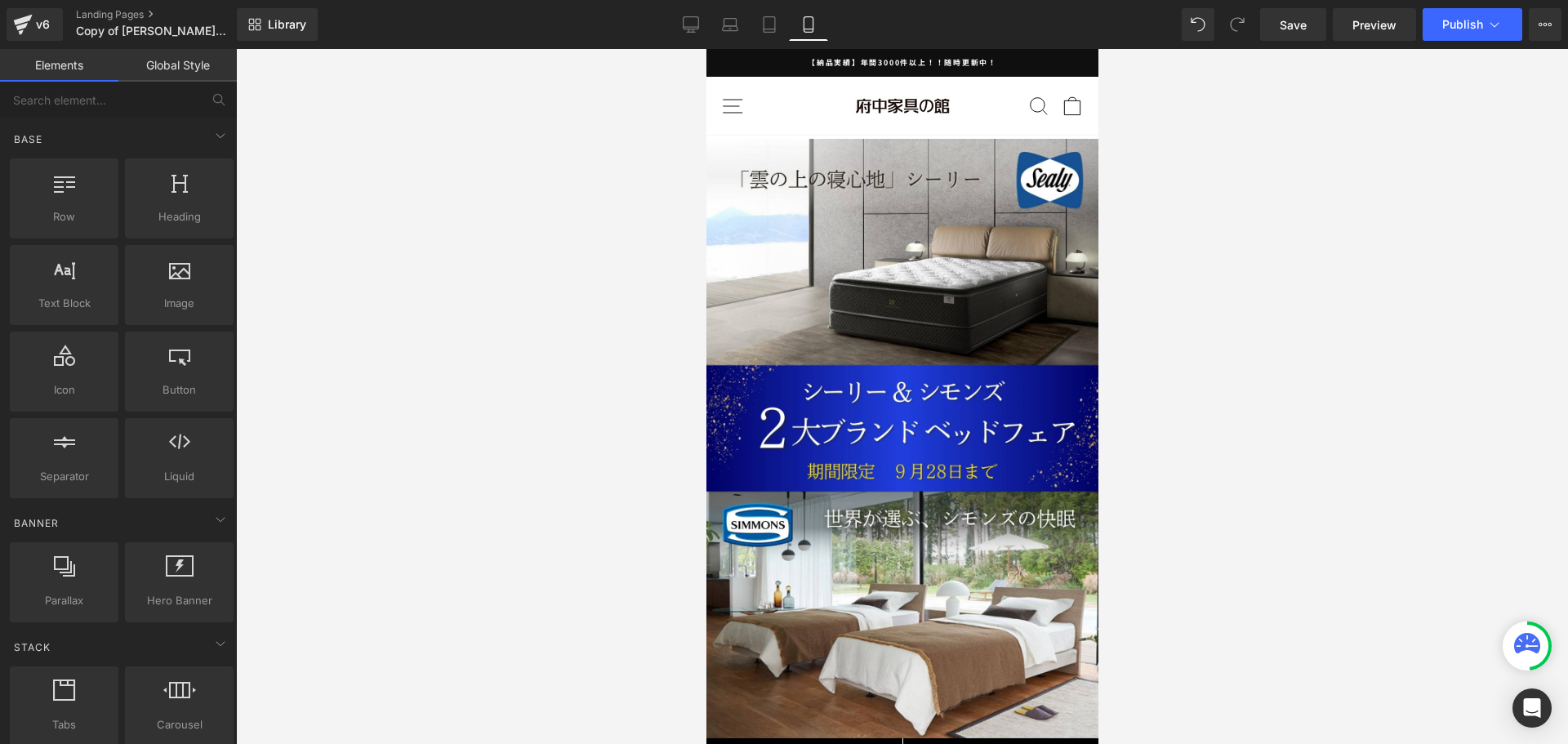
click at [1316, 394] on div at bounding box center [901, 396] width 1331 height 695
click at [1470, 22] on span "Publish" at bounding box center [1463, 25] width 41 height 13
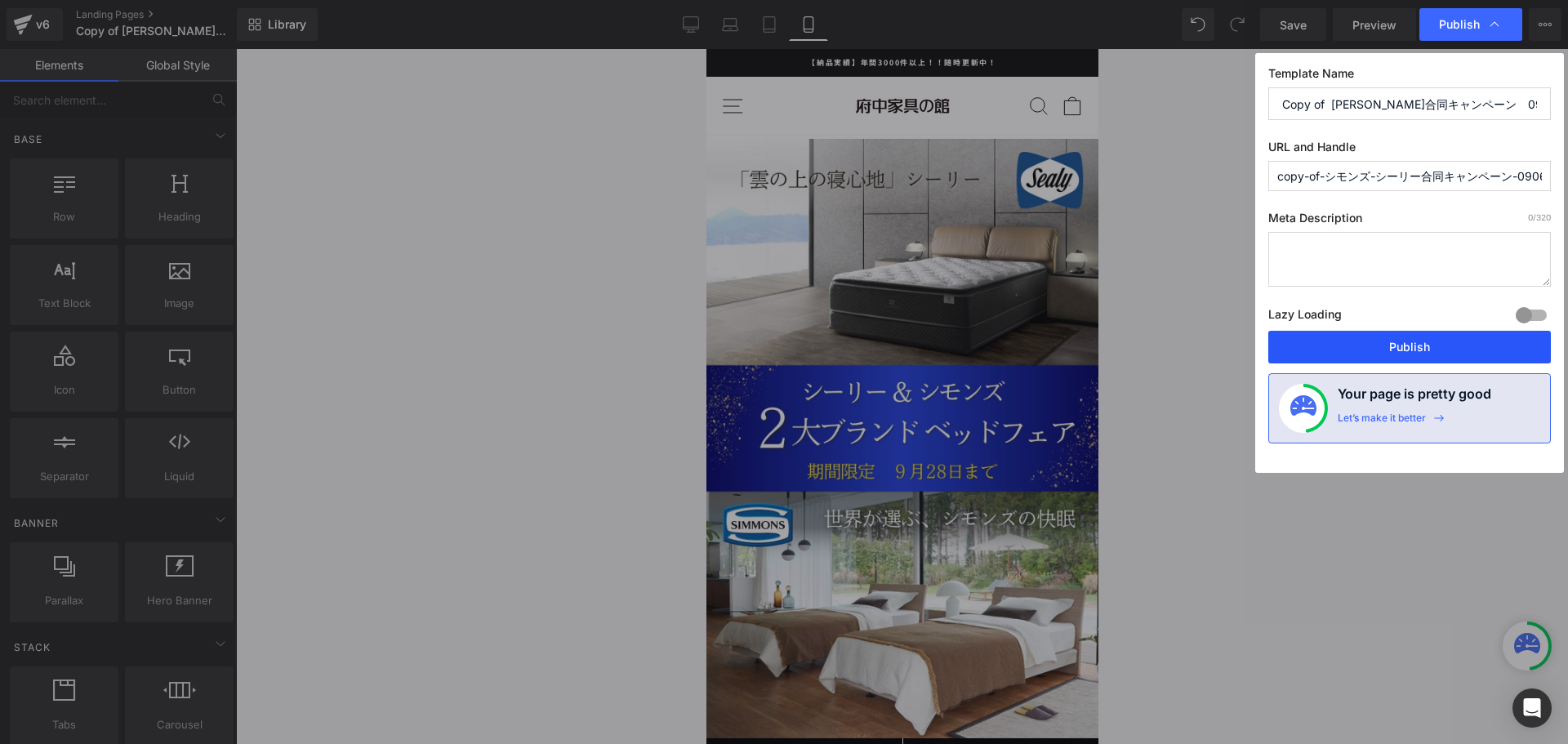
click at [1439, 339] on button "Publish" at bounding box center [1409, 348] width 282 height 33
